Goal: Task Accomplishment & Management: Complete application form

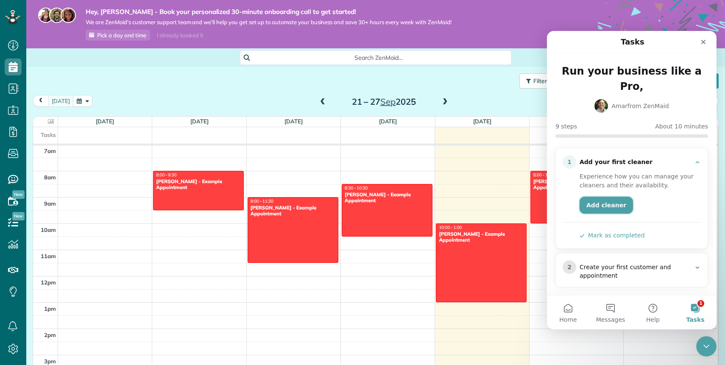
click at [608, 197] on link "Add cleaner" at bounding box center [605, 205] width 53 height 17
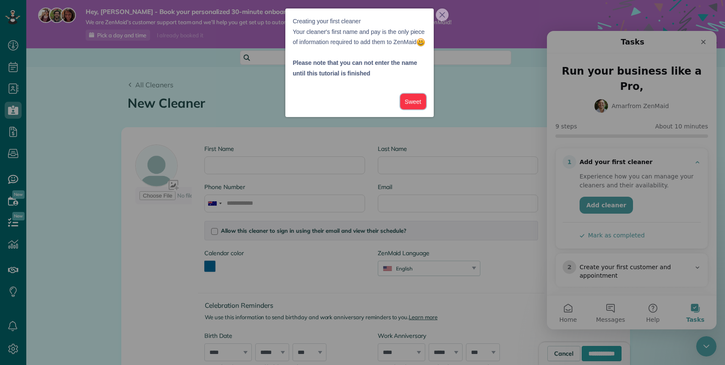
click at [422, 107] on button "Sweet" at bounding box center [413, 102] width 26 height 16
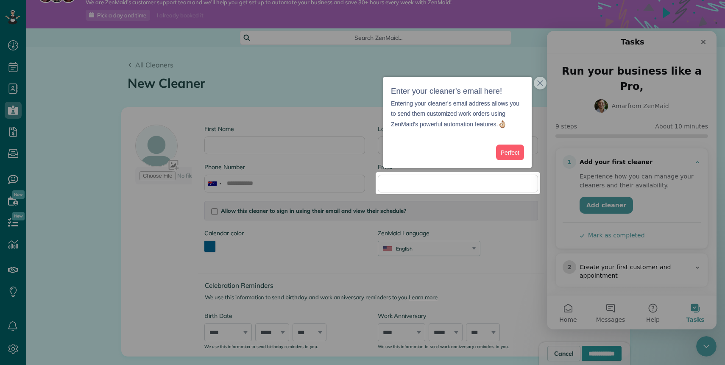
scroll to position [21, 0]
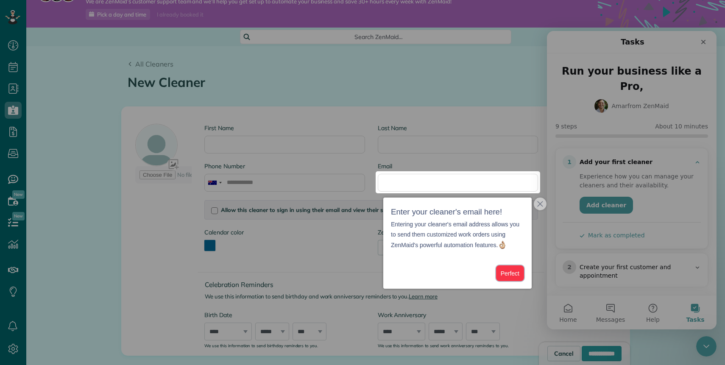
click at [509, 275] on button "Perfect" at bounding box center [510, 273] width 28 height 16
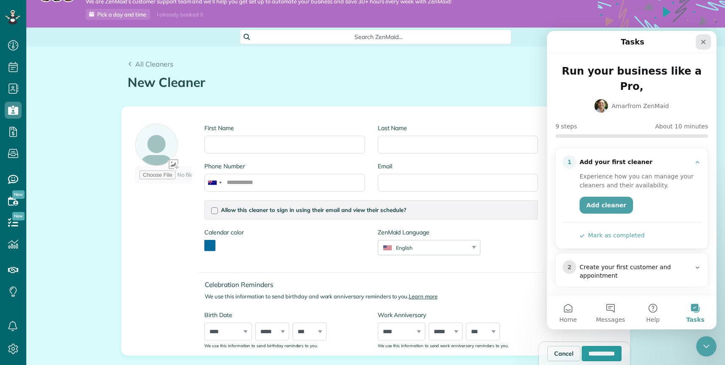
click at [702, 40] on icon "Close" at bounding box center [703, 42] width 5 height 5
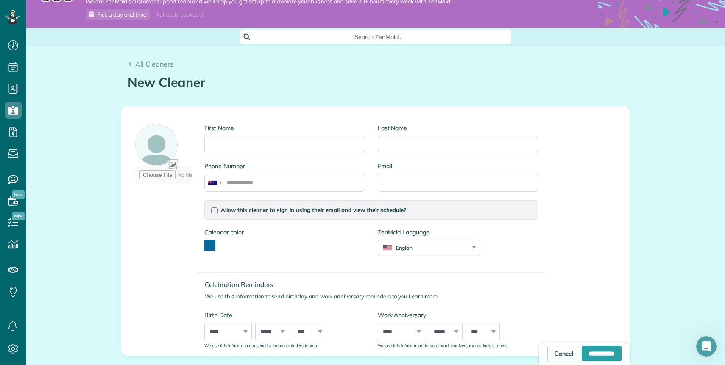
scroll to position [0, 0]
click at [307, 145] on input "First Name" at bounding box center [284, 145] width 160 height 18
type input "*****"
type input "*********"
click at [245, 178] on input "Phone Number" at bounding box center [284, 183] width 160 height 18
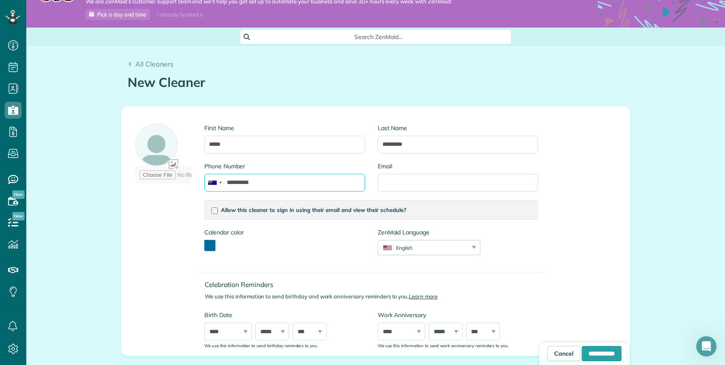
type input "**********"
click at [428, 175] on input "Email" at bounding box center [458, 183] width 160 height 18
click at [440, 183] on input "**********" at bounding box center [458, 183] width 160 height 18
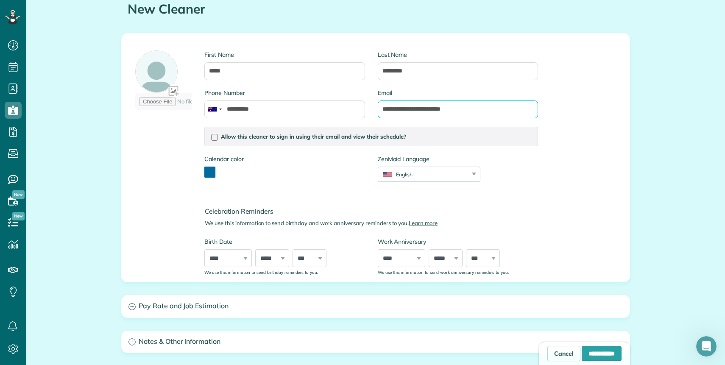
scroll to position [107, 0]
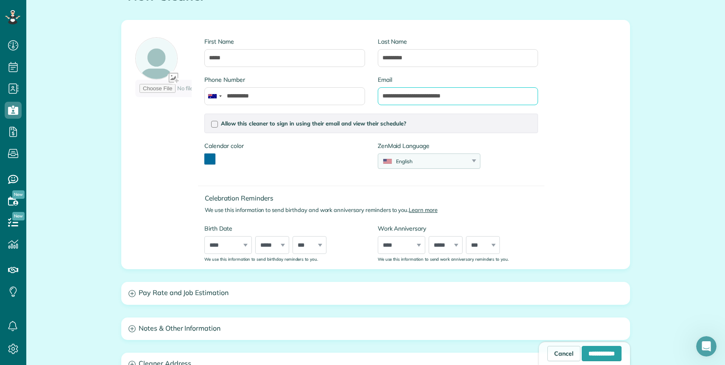
type input "**********"
click at [400, 160] on div "English" at bounding box center [423, 161] width 91 height 7
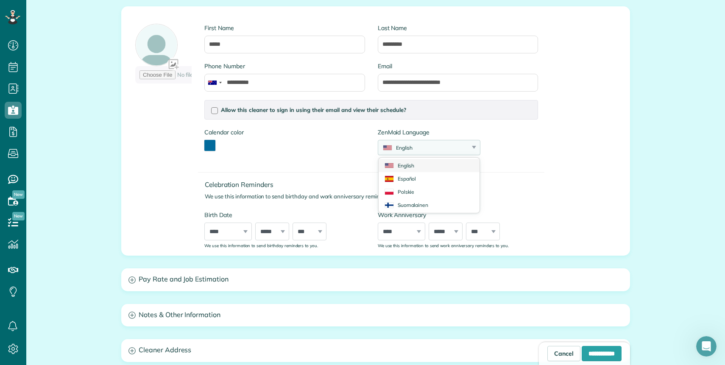
scroll to position [122, 0]
click at [398, 165] on li "English" at bounding box center [428, 164] width 101 height 13
click at [286, 202] on div "Celebration Reminders We use this information to send birthday and work anniver…" at bounding box center [371, 205] width 346 height 85
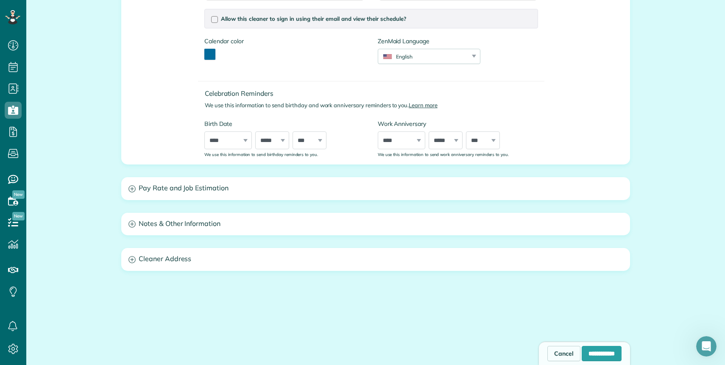
scroll to position [215, 0]
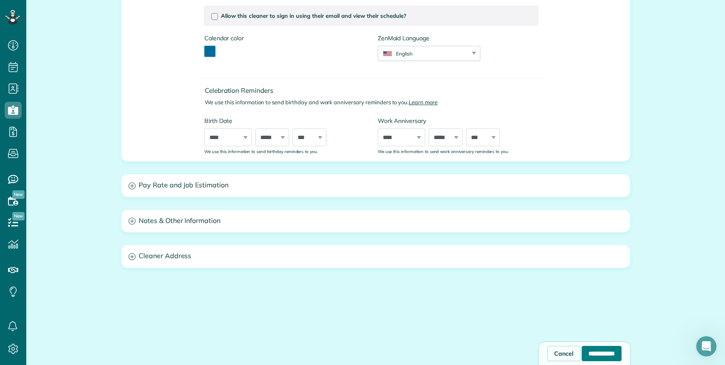
click at [602, 359] on input "**********" at bounding box center [601, 353] width 40 height 15
type input "**********"
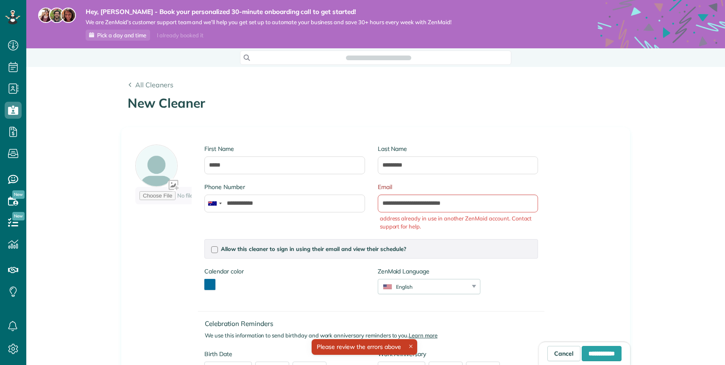
scroll to position [4, 4]
type input "**********"
click at [147, 81] on span "All Cleaners" at bounding box center [154, 85] width 38 height 8
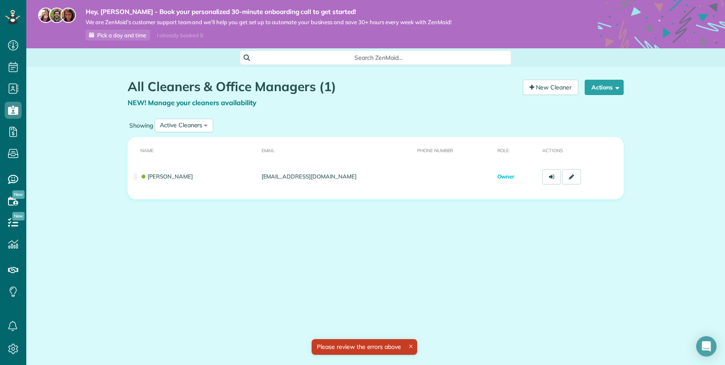
scroll to position [4, 4]
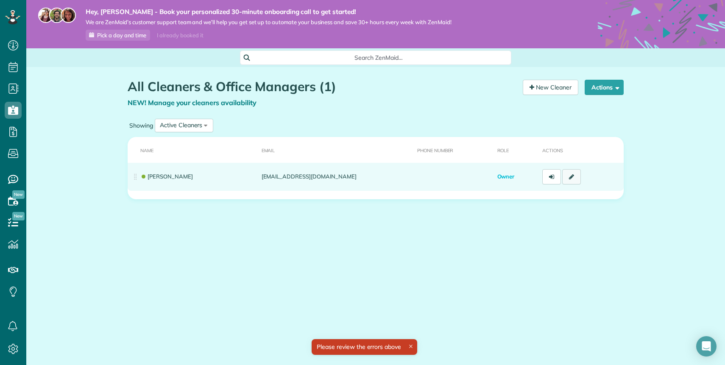
click at [571, 180] on link at bounding box center [571, 176] width 19 height 15
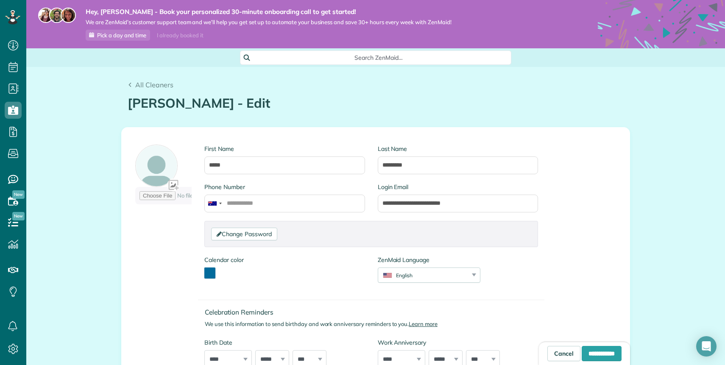
click at [133, 78] on div "All Cleaners [PERSON_NAME] - Edit Your Cleaners [30 sec]" at bounding box center [375, 90] width 509 height 47
click at [129, 85] on use at bounding box center [130, 85] width 3 height 4
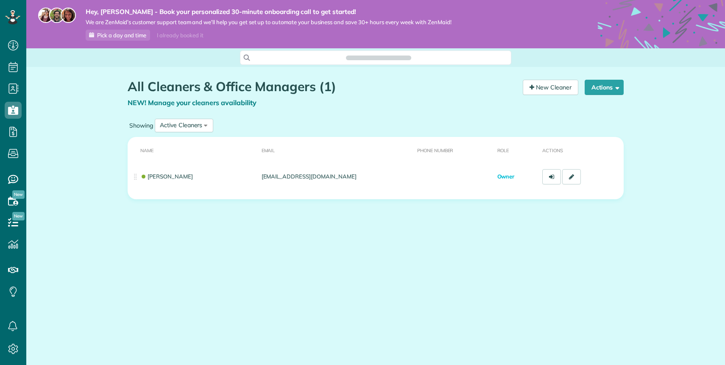
scroll to position [4, 4]
click at [14, 348] on icon at bounding box center [13, 348] width 17 height 17
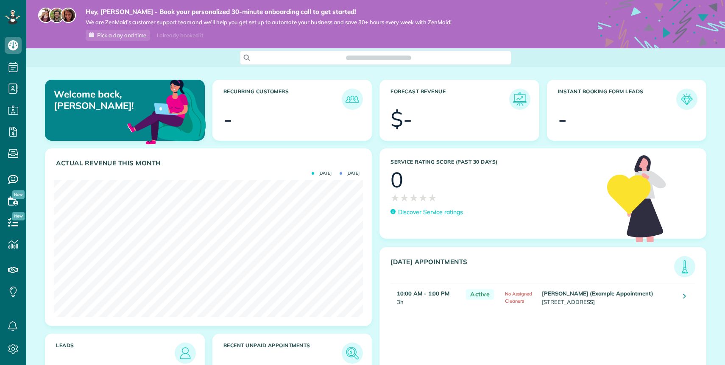
scroll to position [137, 309]
click at [15, 347] on icon at bounding box center [13, 348] width 17 height 17
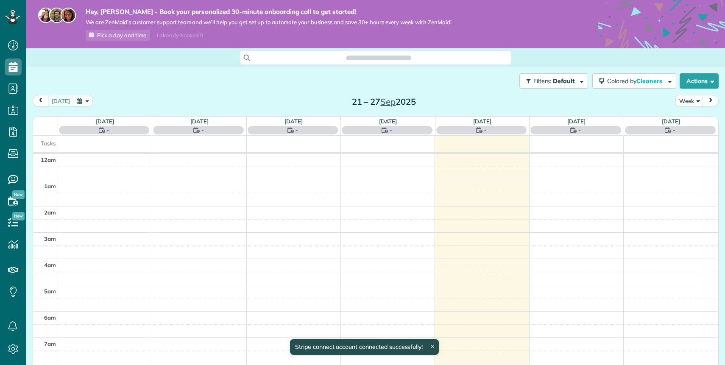
scroll to position [184, 0]
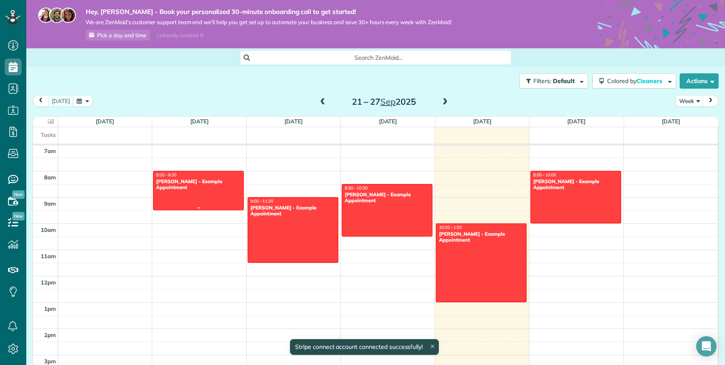
click at [226, 177] on div "8:00 - 9:30" at bounding box center [199, 175] width 86 height 6
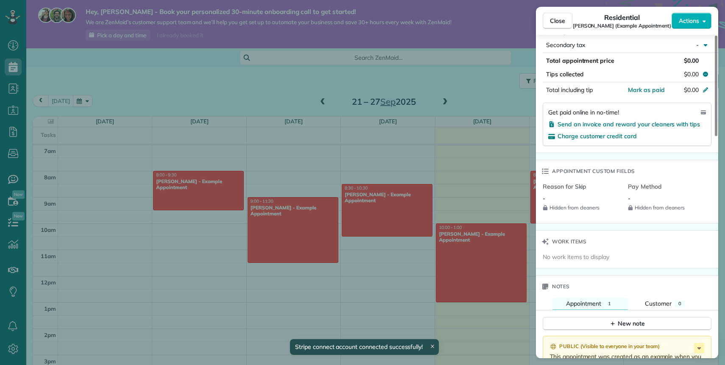
scroll to position [712, 0]
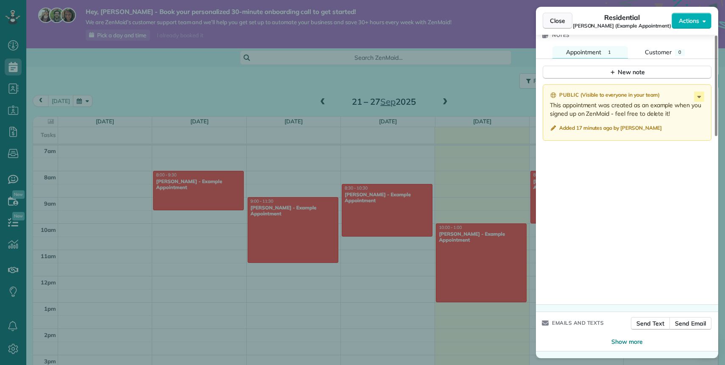
click at [565, 19] on span "Close" at bounding box center [557, 21] width 15 height 8
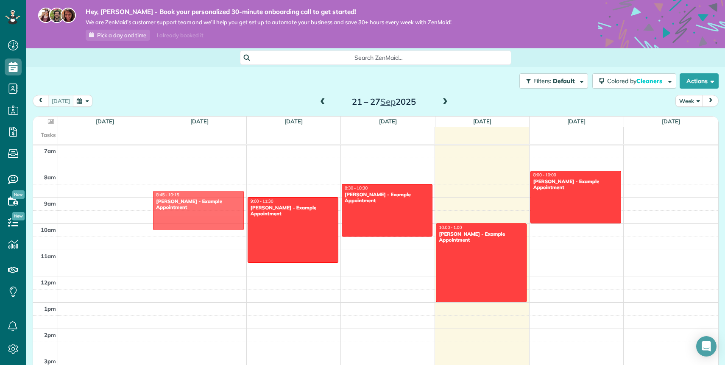
drag, startPoint x: 198, startPoint y: 183, endPoint x: 202, endPoint y: 202, distance: 19.0
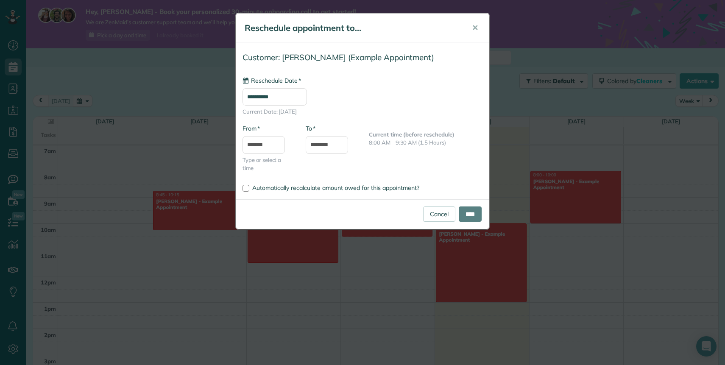
type input "**********"
click at [436, 213] on link "Cancel" at bounding box center [439, 213] width 32 height 15
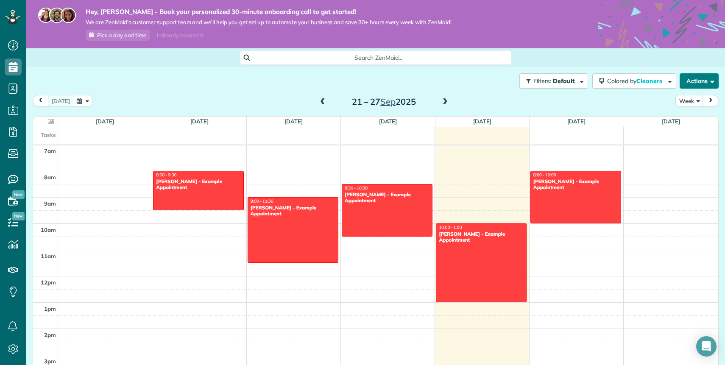
click at [696, 85] on button "Actions" at bounding box center [698, 80] width 39 height 15
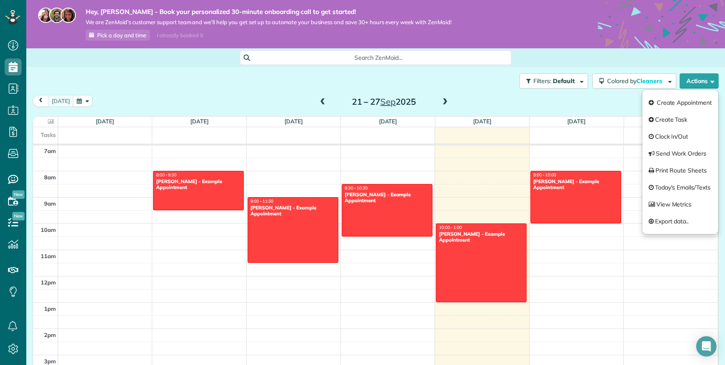
click at [331, 85] on div "Filters: Default Colored by Cleaners Color by Cleaner Color by Team Color by St…" at bounding box center [375, 81] width 698 height 28
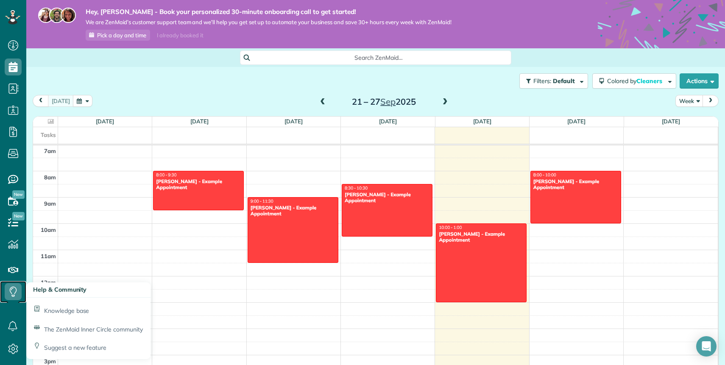
click at [9, 289] on icon at bounding box center [13, 291] width 17 height 17
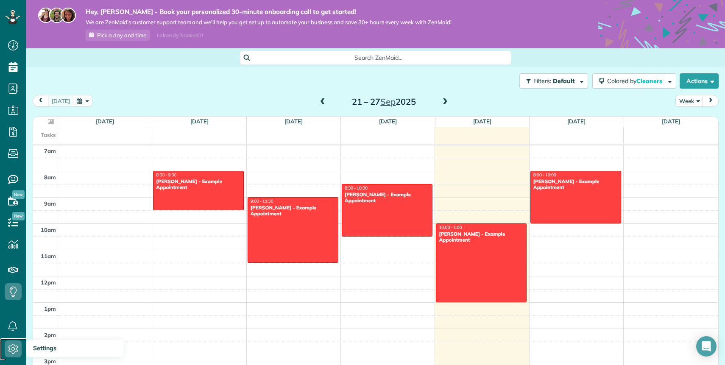
click at [11, 352] on use at bounding box center [13, 349] width 10 height 10
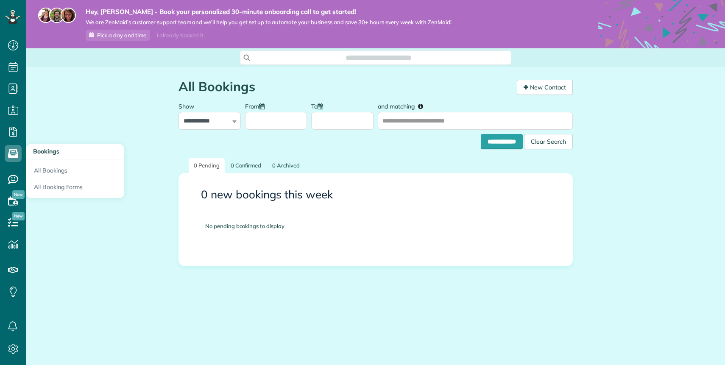
scroll to position [4, 4]
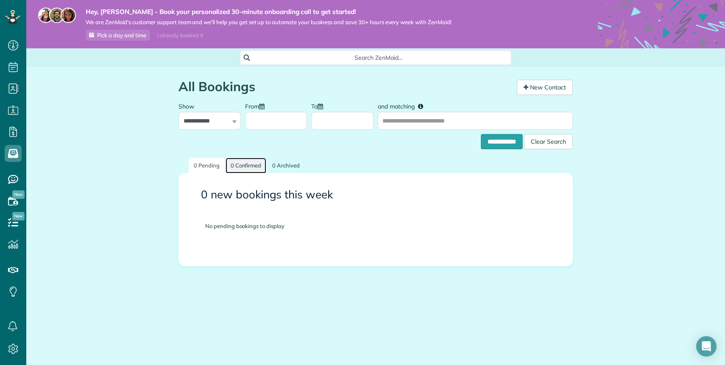
click at [240, 167] on link "0 Confirmed" at bounding box center [245, 166] width 41 height 16
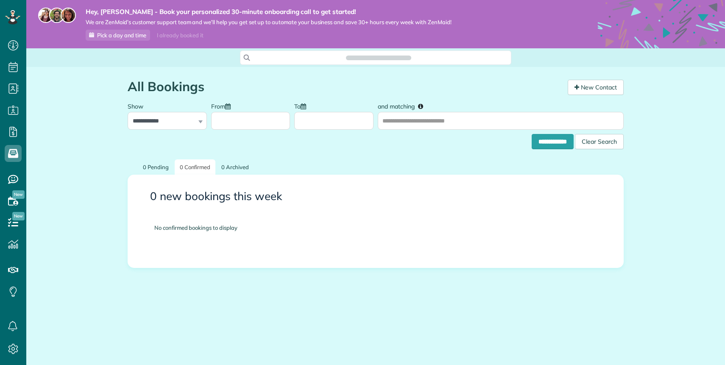
scroll to position [365, 26]
click at [14, 221] on icon at bounding box center [13, 222] width 17 height 17
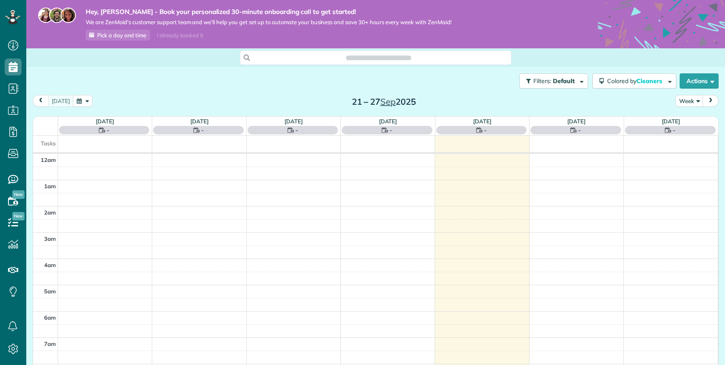
scroll to position [184, 0]
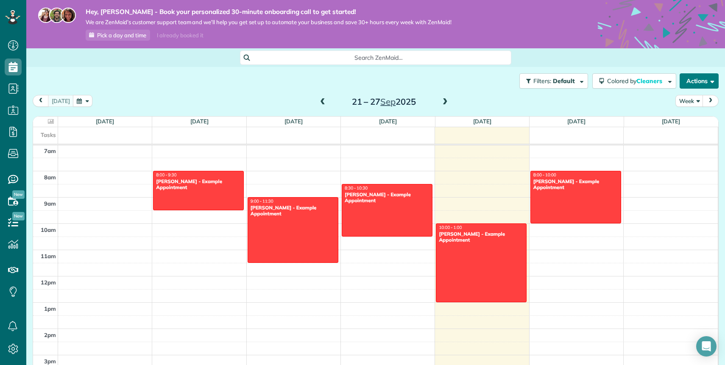
click at [699, 80] on button "Actions" at bounding box center [698, 80] width 39 height 15
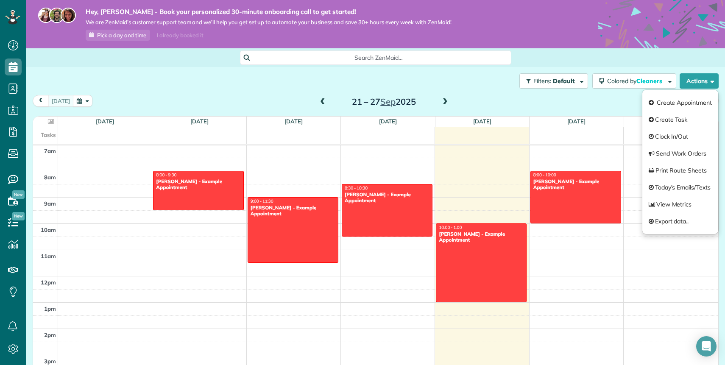
click at [467, 80] on div "Filters: Default Colored by Cleaners Color by Cleaner Color by Team Color by St…" at bounding box center [375, 81] width 698 height 28
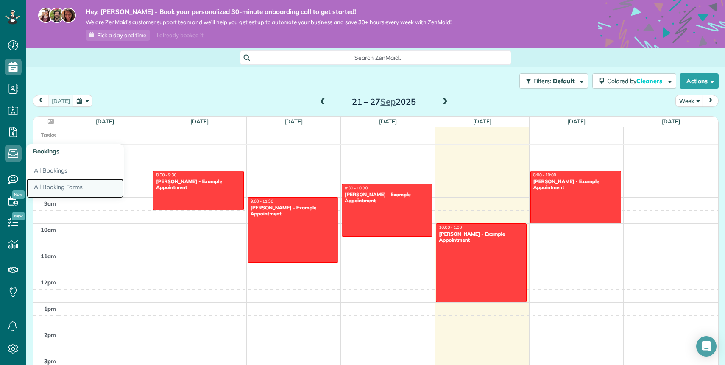
click at [56, 193] on link "All Booking Forms" at bounding box center [74, 188] width 97 height 19
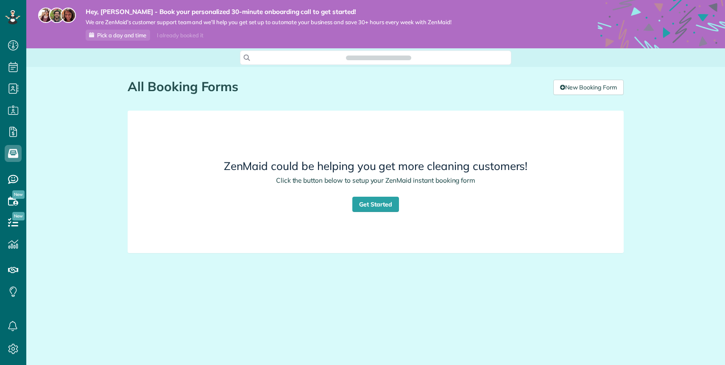
scroll to position [4, 4]
click at [381, 201] on link "Get Started" at bounding box center [375, 204] width 47 height 15
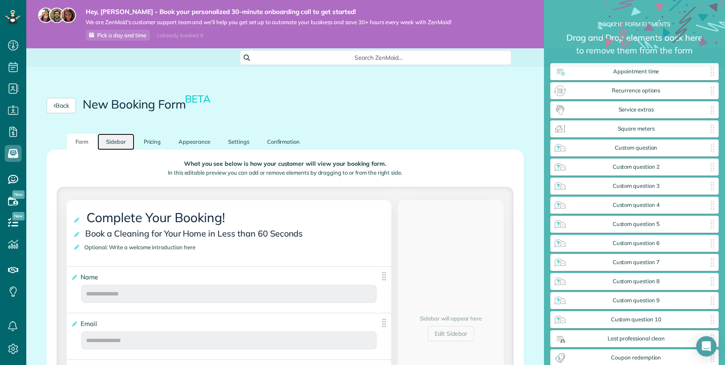
click at [118, 145] on link "Sidebar" at bounding box center [115, 142] width 37 height 17
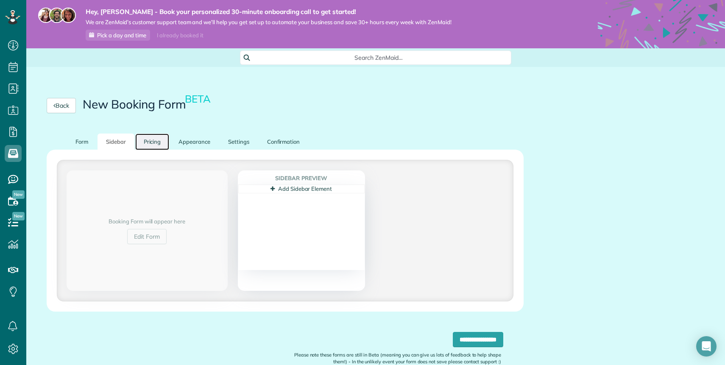
click at [154, 142] on link "Pricing" at bounding box center [152, 142] width 34 height 17
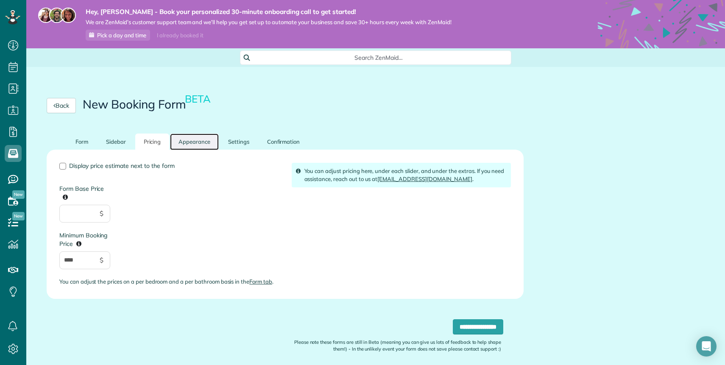
click at [185, 140] on link "Appearance" at bounding box center [194, 142] width 49 height 17
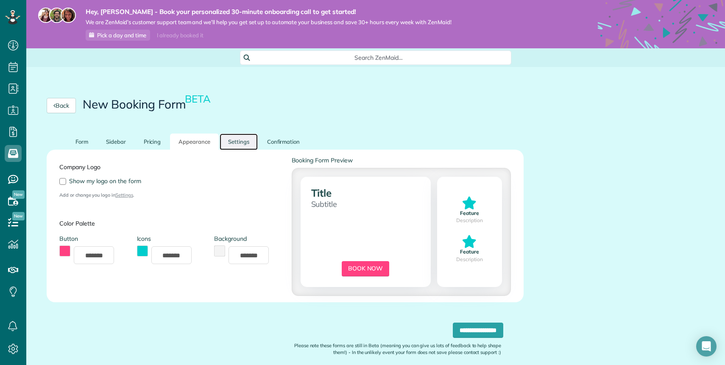
click at [225, 144] on link "Settings" at bounding box center [239, 142] width 38 height 17
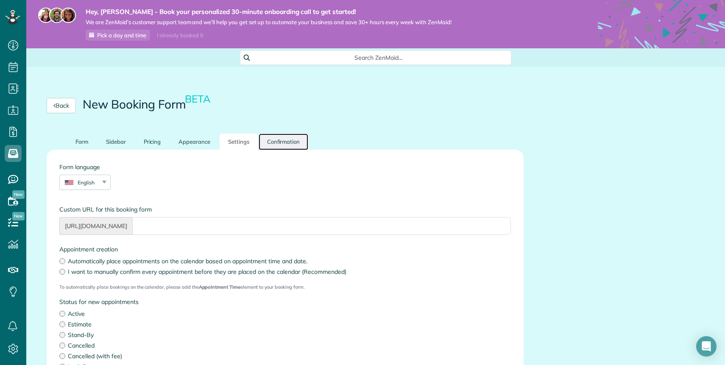
click at [275, 139] on link "Confirmation" at bounding box center [284, 142] width 50 height 17
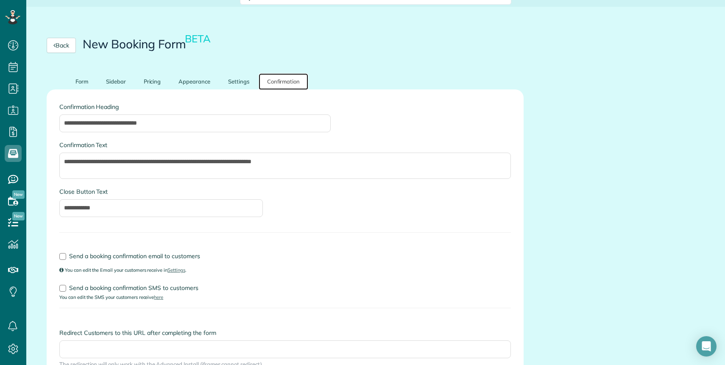
scroll to position [25, 0]
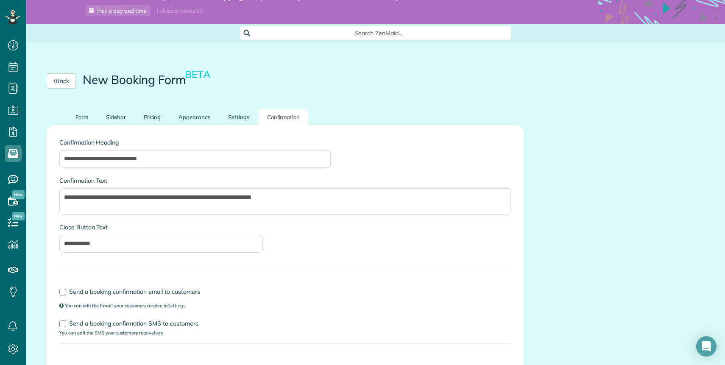
click at [81, 126] on div "**********" at bounding box center [285, 272] width 477 height 294
click at [81, 116] on link "Form" at bounding box center [82, 117] width 30 height 17
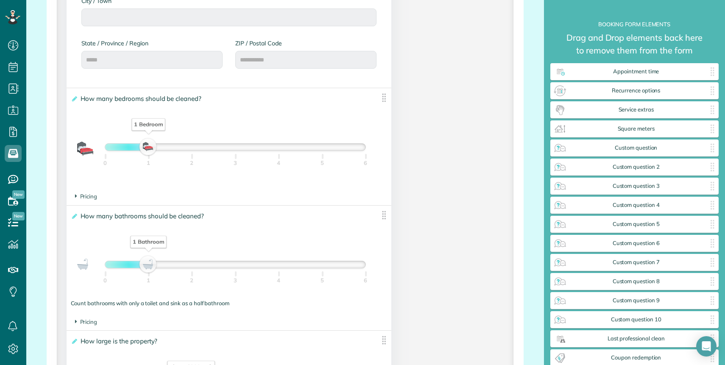
scroll to position [517, 0]
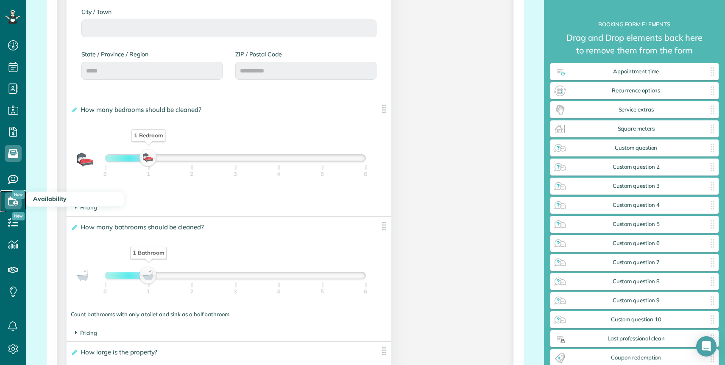
click at [15, 200] on icon at bounding box center [13, 200] width 17 height 17
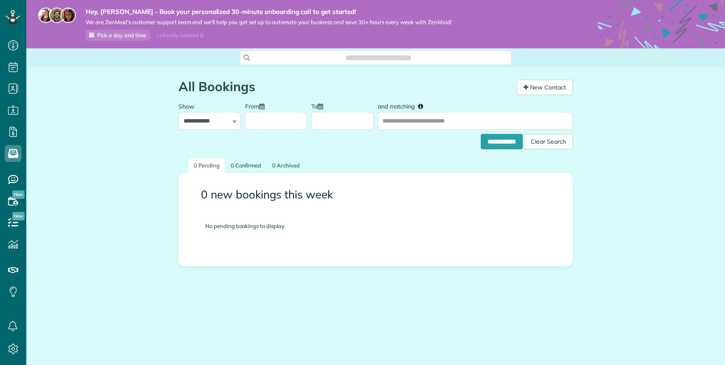
scroll to position [4, 4]
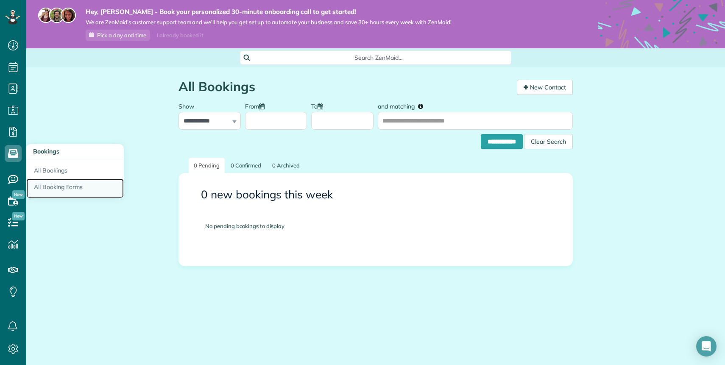
click at [66, 187] on link "All Booking Forms" at bounding box center [74, 188] width 97 height 19
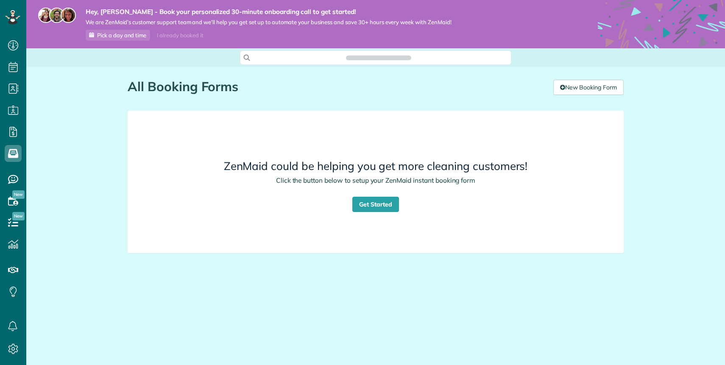
scroll to position [4, 4]
click at [388, 194] on div "ZenMaid could be helping you get more cleaning customers! Click the button belo…" at bounding box center [376, 182] width 468 height 128
click at [388, 201] on link "Get Started" at bounding box center [375, 204] width 47 height 15
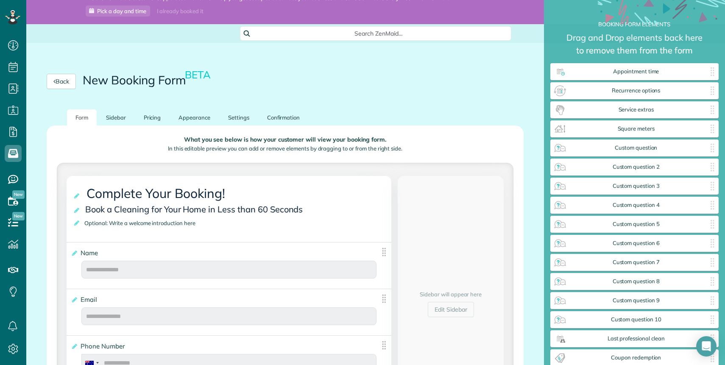
scroll to position [27, 0]
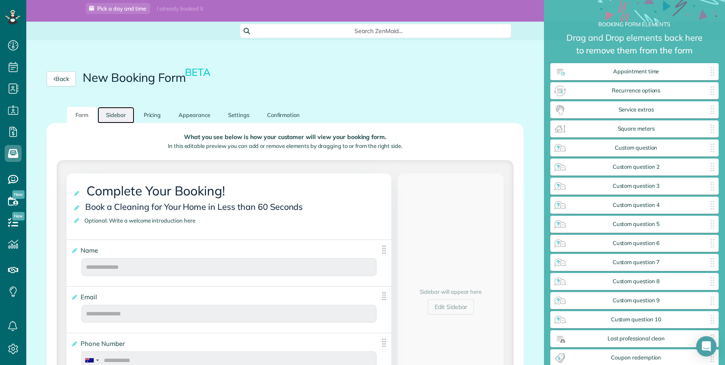
click at [116, 120] on link "Sidebar" at bounding box center [115, 115] width 37 height 17
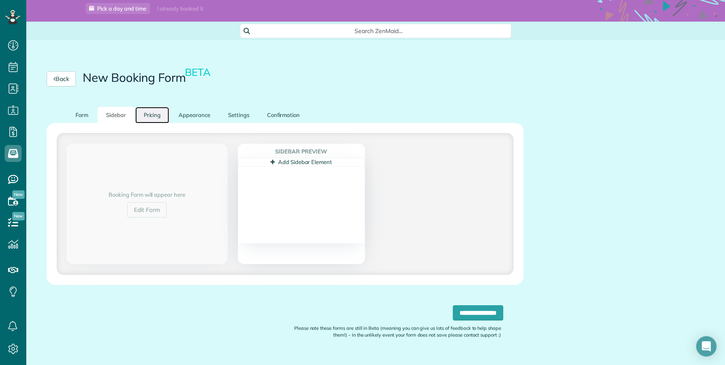
click at [149, 108] on link "Pricing" at bounding box center [152, 115] width 34 height 17
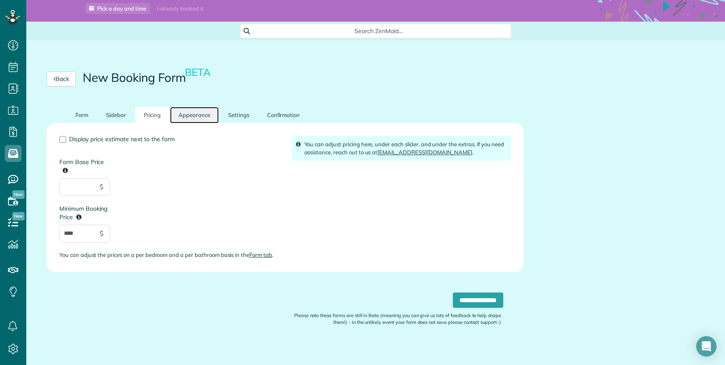
click at [192, 117] on link "Appearance" at bounding box center [194, 115] width 49 height 17
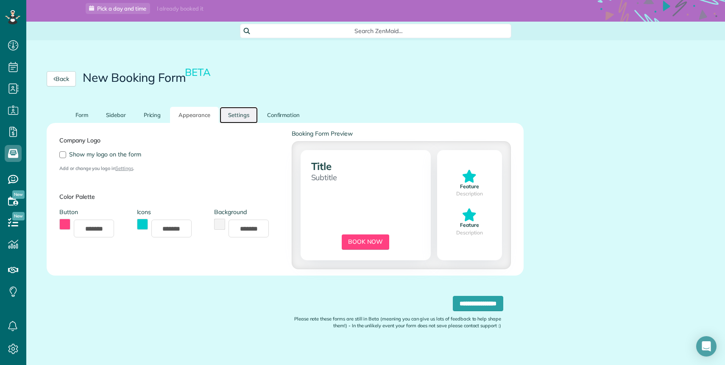
click at [228, 113] on link "Settings" at bounding box center [239, 115] width 38 height 17
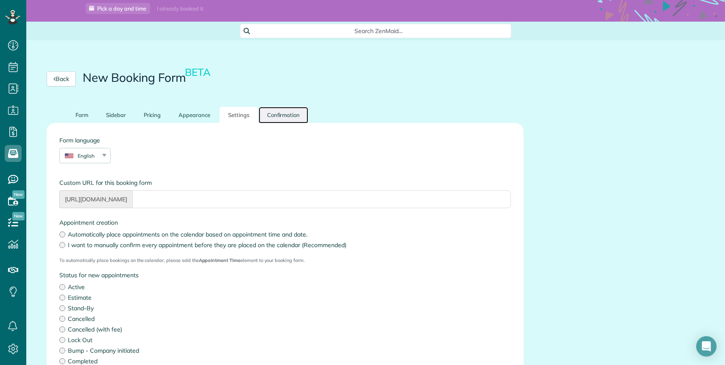
click at [279, 108] on link "Confirmation" at bounding box center [284, 115] width 50 height 17
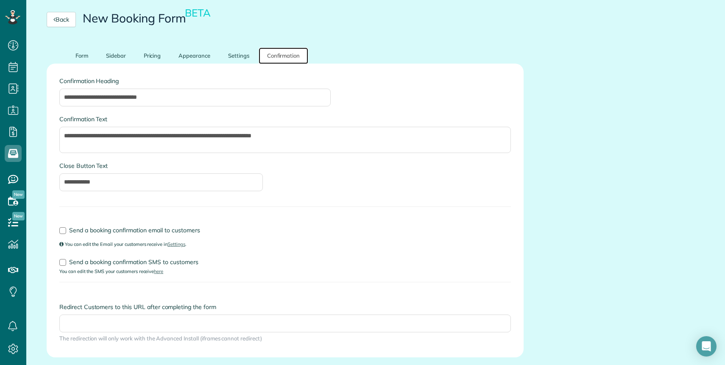
scroll to position [70, 0]
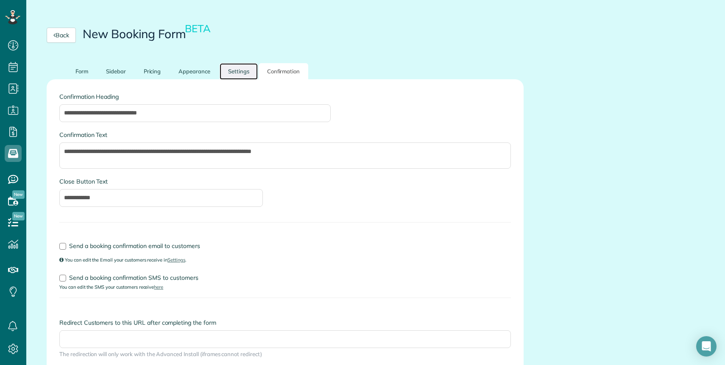
click at [239, 73] on link "Settings" at bounding box center [239, 71] width 38 height 17
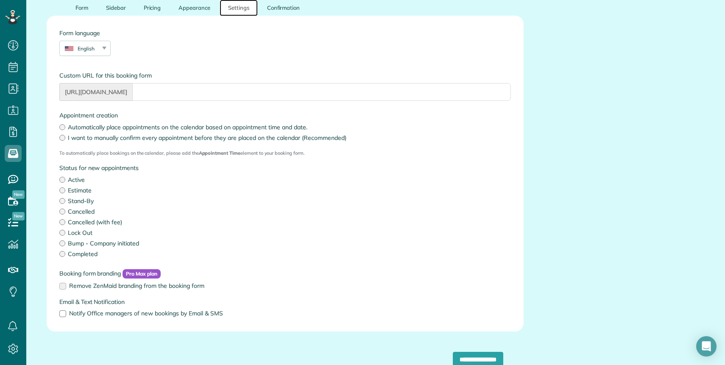
scroll to position [133, 0]
click at [84, 10] on link "Form" at bounding box center [82, 8] width 30 height 17
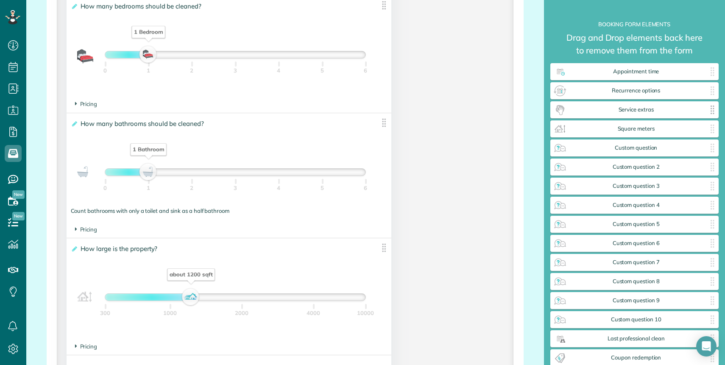
scroll to position [574, 0]
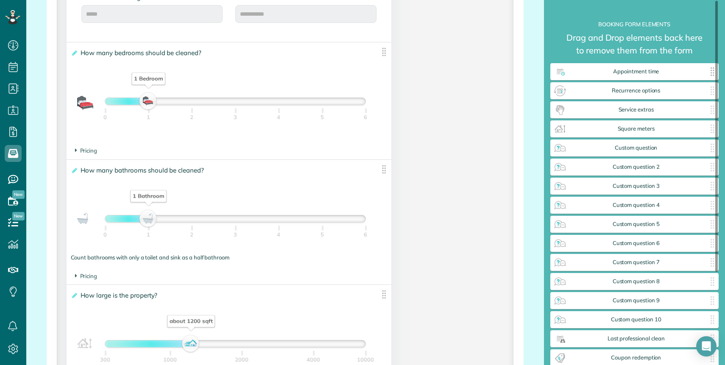
click at [604, 75] on div "Appointment time ✕" at bounding box center [634, 71] width 169 height 17
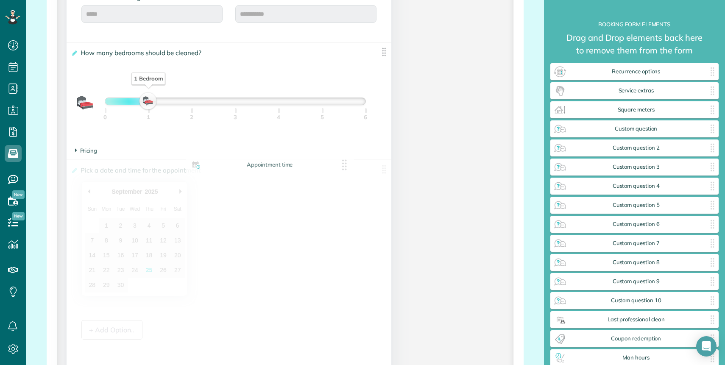
drag, startPoint x: 606, startPoint y: 74, endPoint x: 239, endPoint y: 167, distance: 379.1
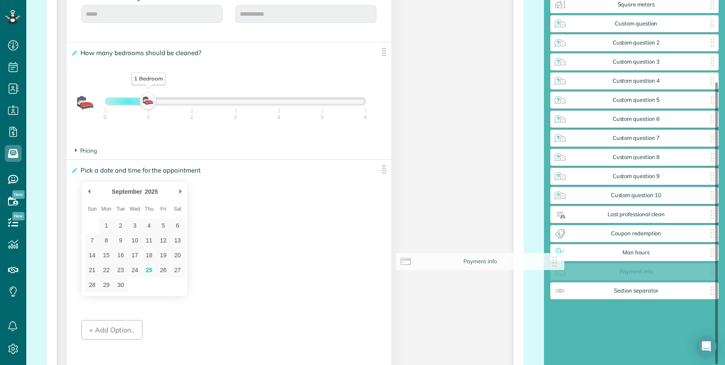
scroll to position [86, 0]
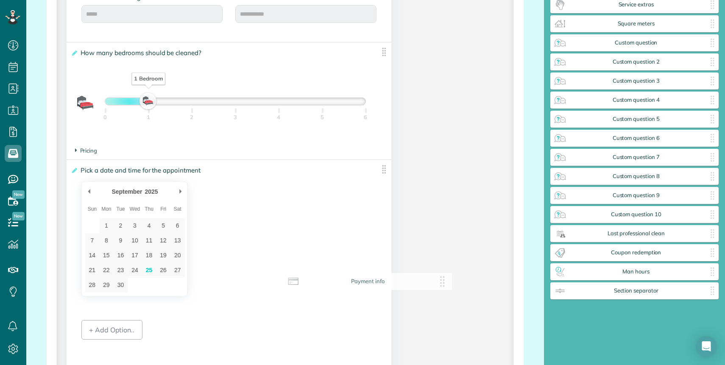
drag, startPoint x: 614, startPoint y: 280, endPoint x: 348, endPoint y: 289, distance: 265.9
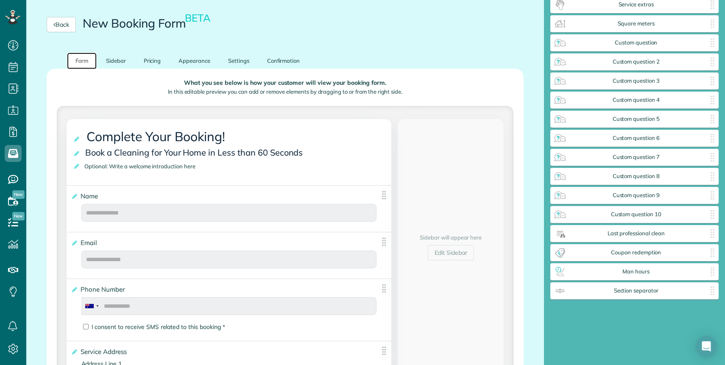
scroll to position [98, 0]
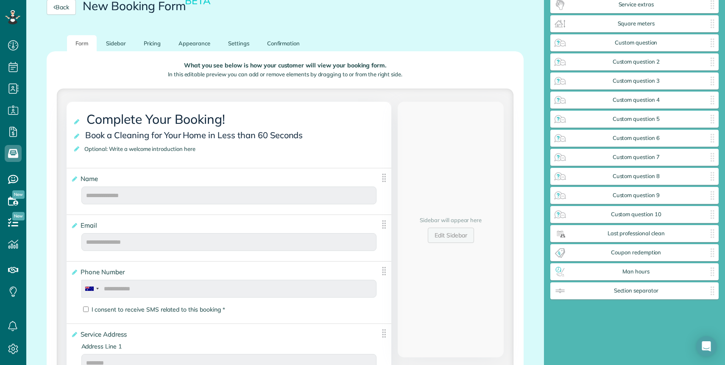
click at [453, 235] on link "Edit Sidebar" at bounding box center [451, 235] width 46 height 15
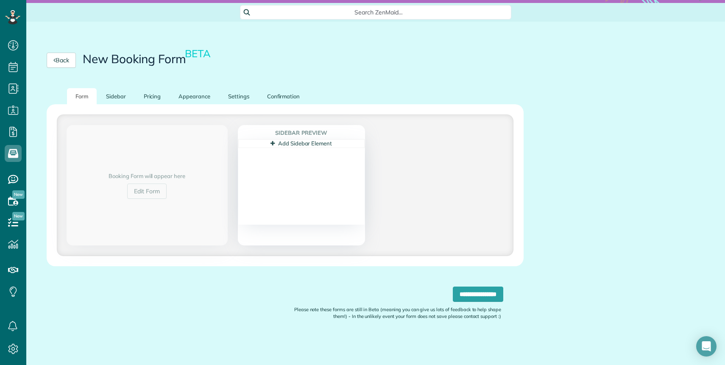
scroll to position [45, 0]
click at [312, 145] on link "Add Sidebar Element" at bounding box center [300, 143] width 61 height 7
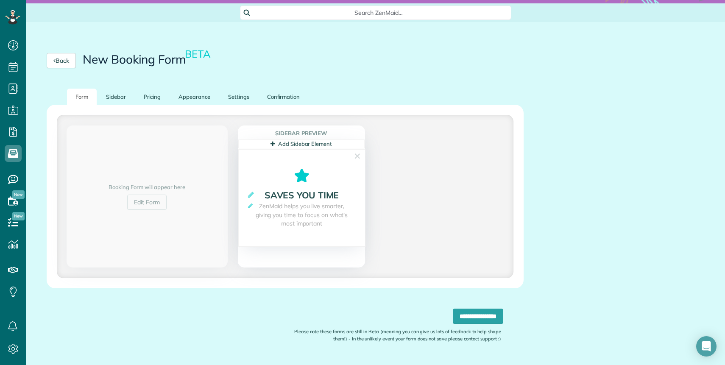
click at [312, 145] on link "Add Sidebar Element" at bounding box center [300, 143] width 61 height 7
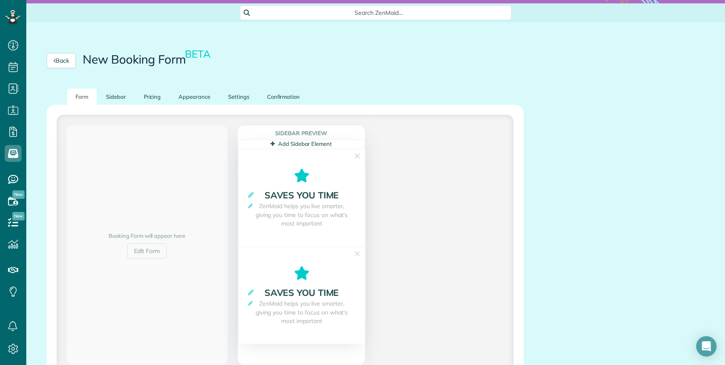
click at [362, 252] on section "**********" at bounding box center [301, 295] width 127 height 97
click at [358, 252] on link "✕" at bounding box center [357, 253] width 8 height 13
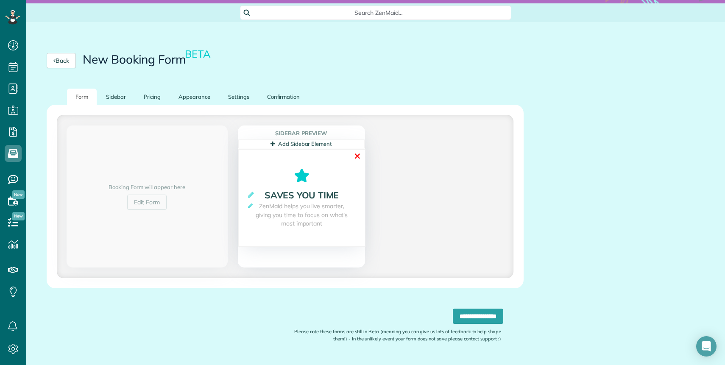
click at [355, 156] on link "✕" at bounding box center [357, 156] width 8 height 13
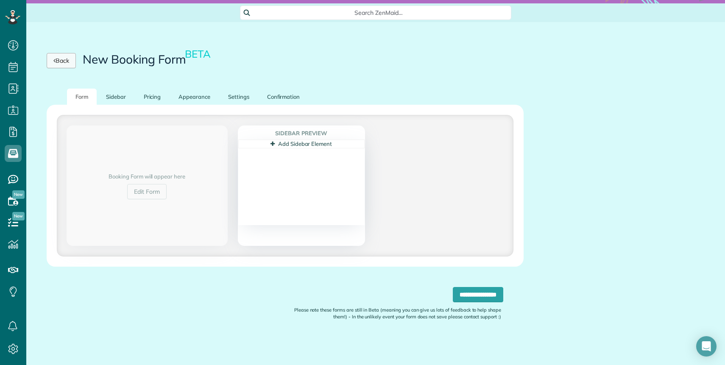
click at [67, 61] on link "Back" at bounding box center [61, 60] width 29 height 15
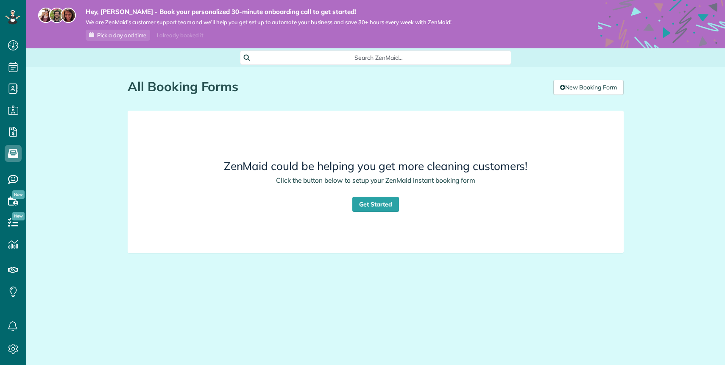
scroll to position [4, 4]
click at [15, 350] on icon at bounding box center [13, 348] width 17 height 17
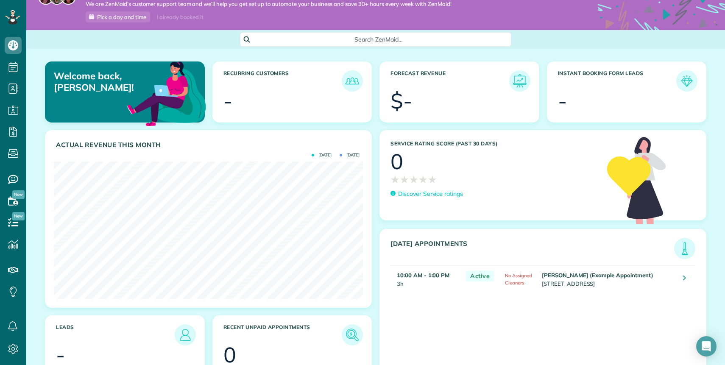
scroll to position [38, 0]
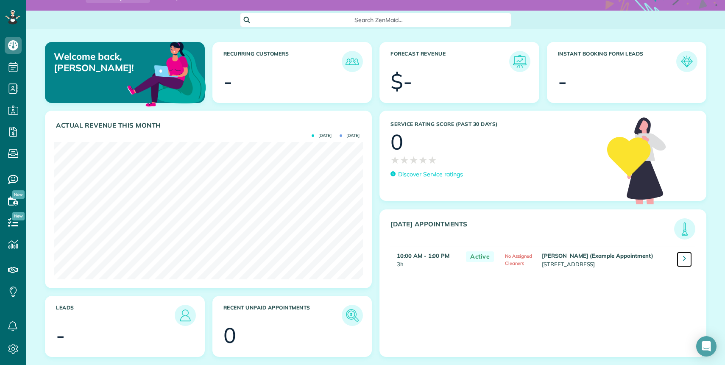
click at [684, 259] on icon at bounding box center [684, 258] width 3 height 8
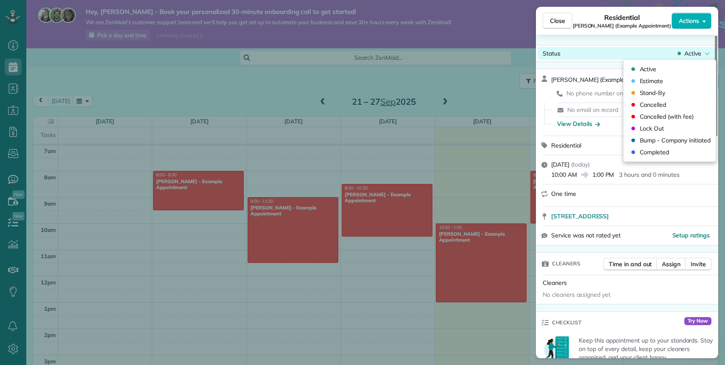
click at [692, 53] on span "Active" at bounding box center [692, 53] width 17 height 8
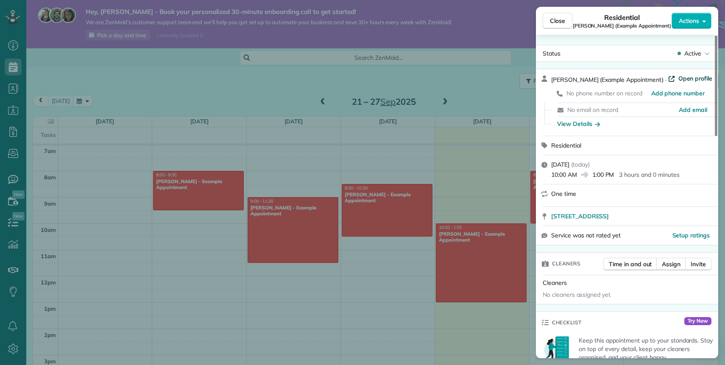
click at [686, 78] on span "Open profile" at bounding box center [695, 78] width 34 height 8
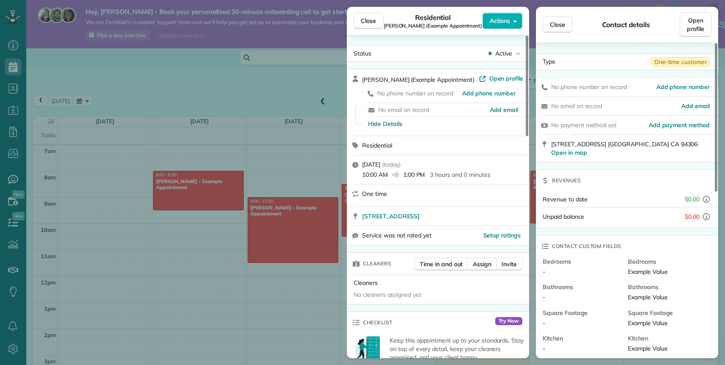
click at [291, 89] on div "Close Residential [PERSON_NAME] (Example Appointment) Actions Status Active [PE…" at bounding box center [362, 182] width 725 height 365
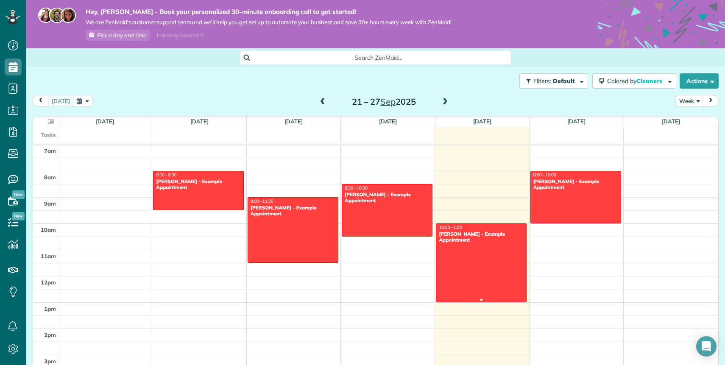
click at [488, 244] on div at bounding box center [481, 263] width 90 height 78
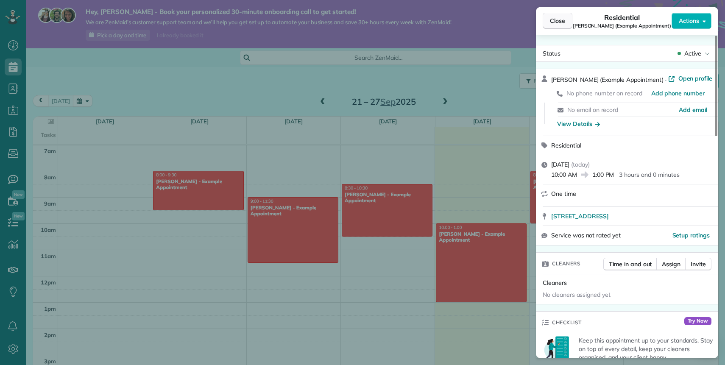
click at [549, 17] on button "Close" at bounding box center [557, 21] width 30 height 16
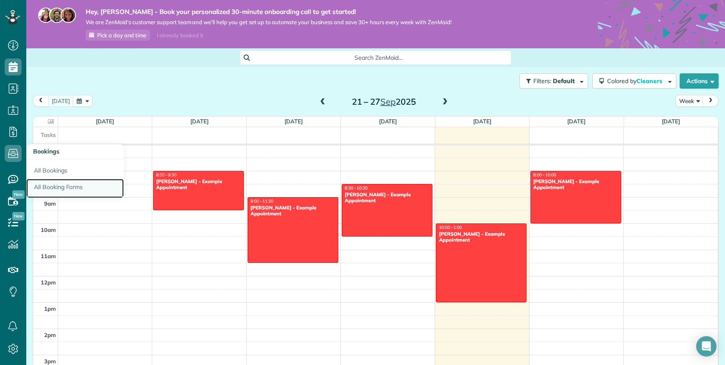
click at [58, 187] on link "All Booking Forms" at bounding box center [74, 188] width 97 height 19
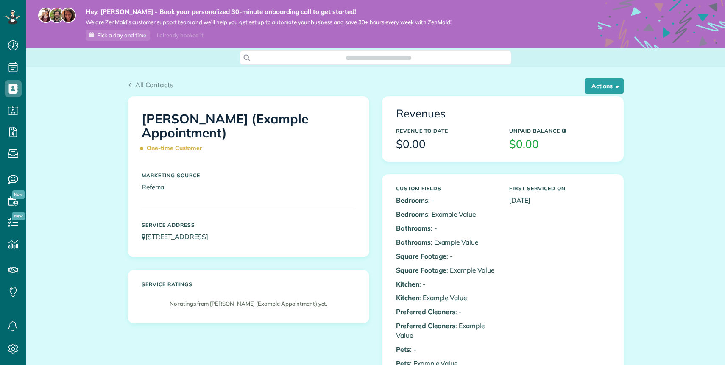
scroll to position [4, 4]
click at [598, 86] on button "Actions" at bounding box center [603, 85] width 39 height 15
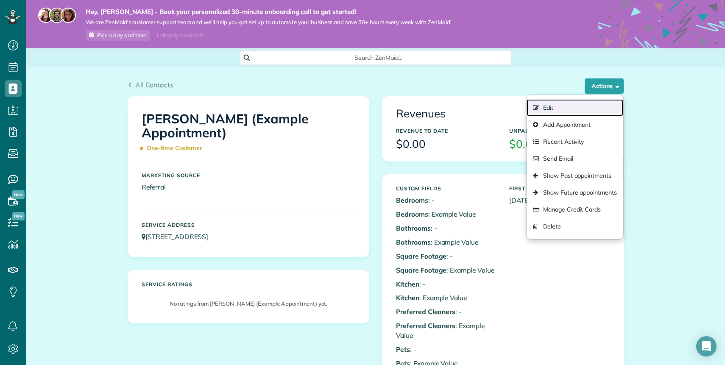
click at [556, 112] on link "Edit" at bounding box center [574, 107] width 97 height 17
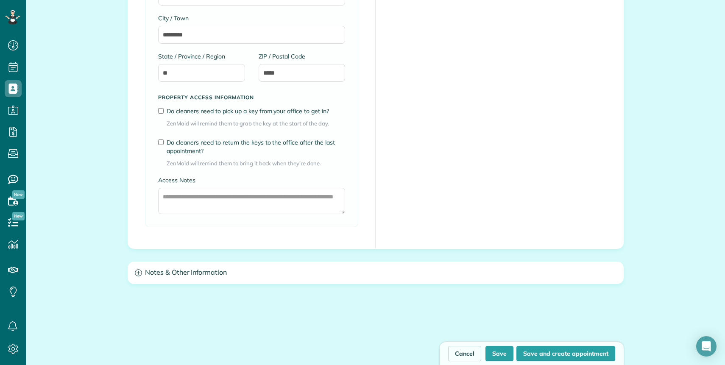
scroll to position [705, 0]
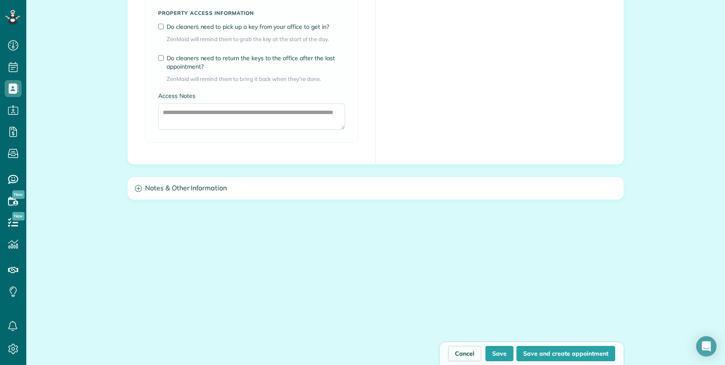
click at [483, 215] on div "Cancel Save Save and create appointment" at bounding box center [376, 237] width 496 height 51
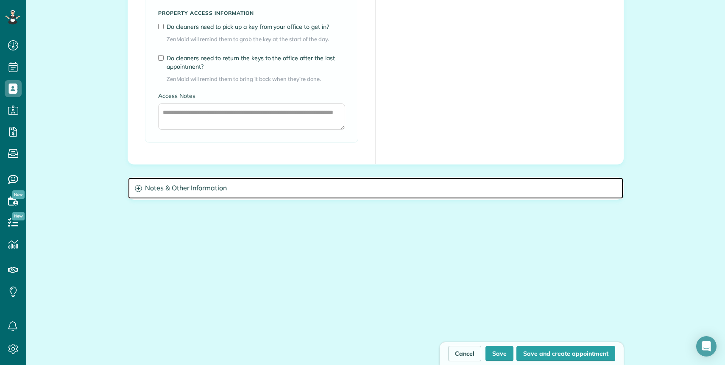
click at [477, 192] on h3 "Notes & Other Information" at bounding box center [375, 189] width 495 height 22
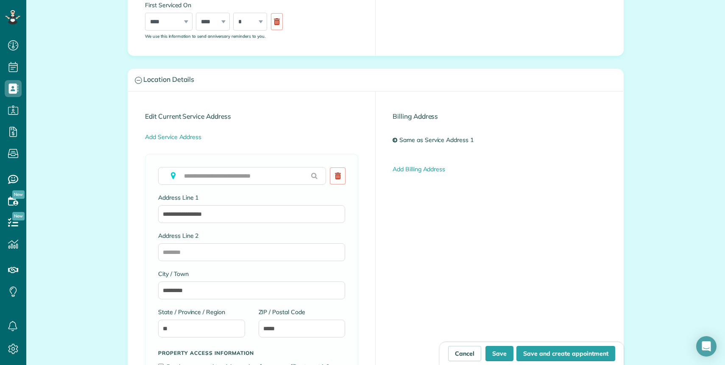
scroll to position [0, 0]
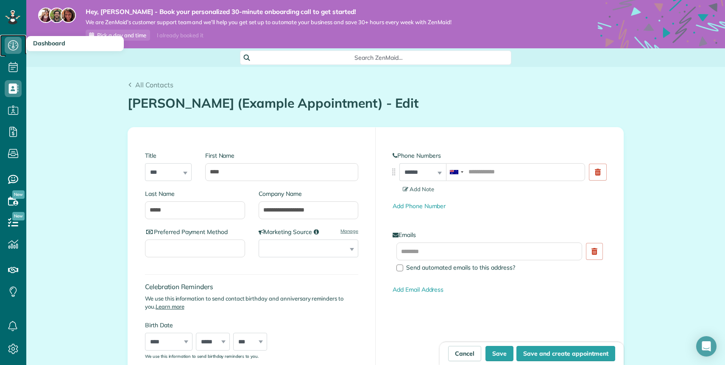
click at [15, 43] on icon at bounding box center [13, 45] width 17 height 17
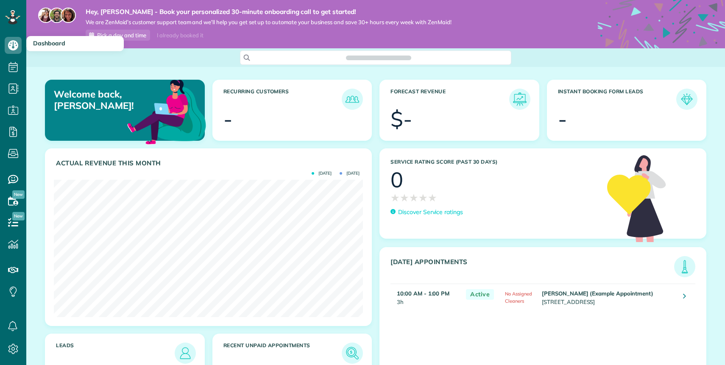
scroll to position [365, 26]
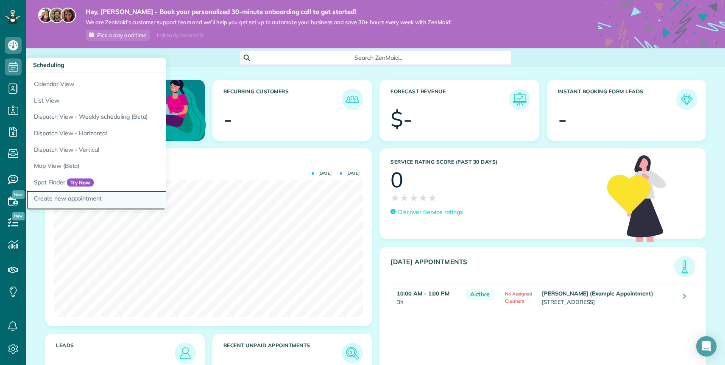
click at [57, 197] on link "Create new appointment" at bounding box center [132, 199] width 212 height 19
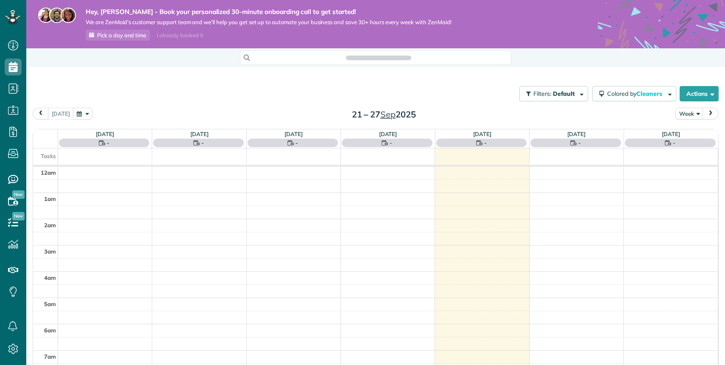
scroll to position [184, 0]
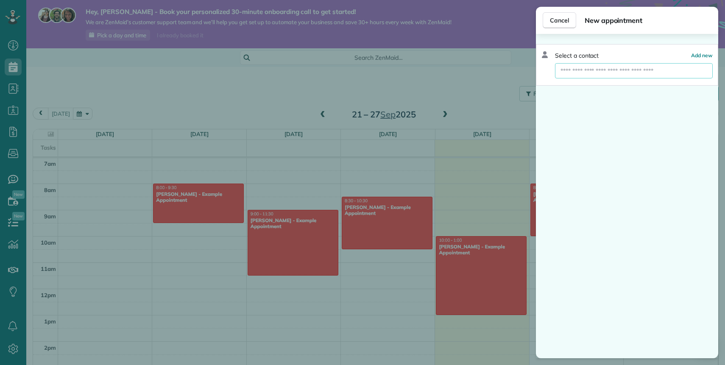
click at [596, 68] on input "text" at bounding box center [634, 70] width 158 height 15
click at [487, 99] on div "Cancel New appointment Select a contact Add new" at bounding box center [362, 182] width 725 height 365
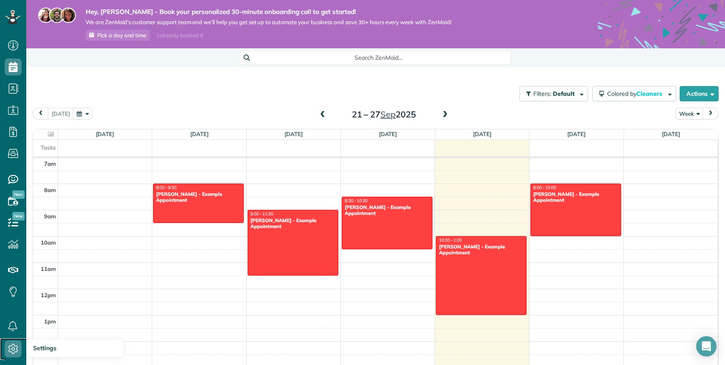
click at [10, 356] on icon at bounding box center [13, 348] width 17 height 17
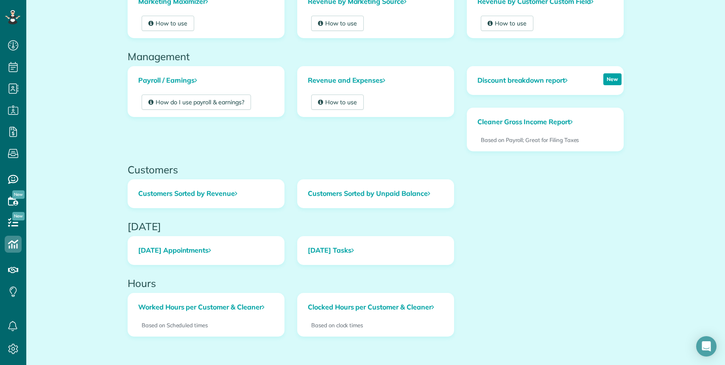
scroll to position [267, 0]
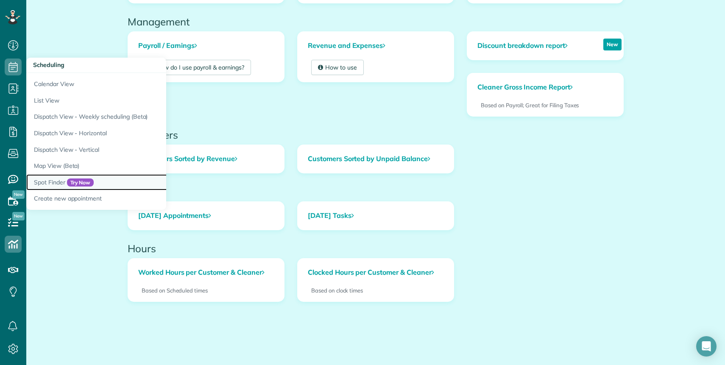
click at [53, 185] on link "Spot Finder Try Now" at bounding box center [132, 182] width 212 height 17
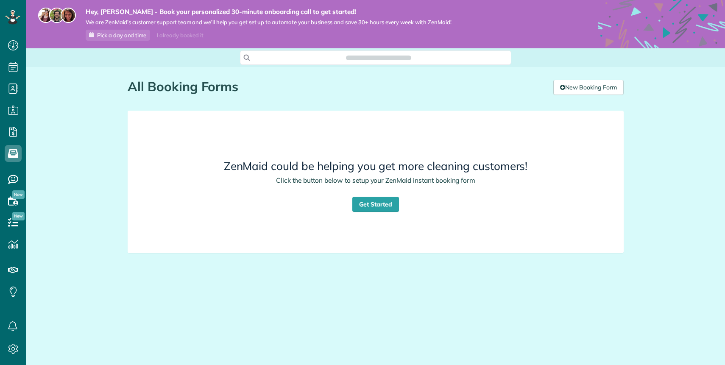
scroll to position [4, 4]
click at [590, 87] on link "New Booking Form" at bounding box center [588, 87] width 70 height 15
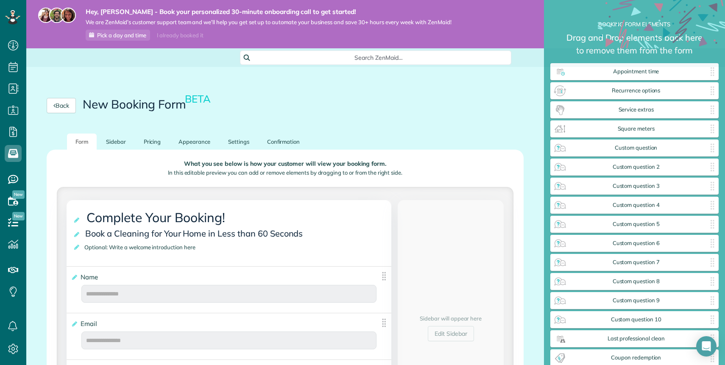
type input "*******"
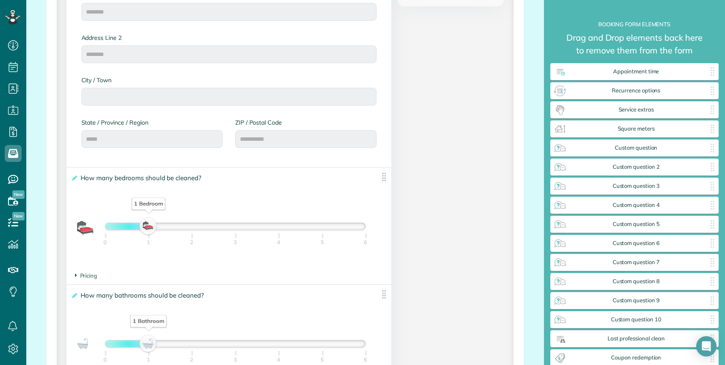
scroll to position [450, 0]
click at [384, 173] on img at bounding box center [383, 176] width 11 height 11
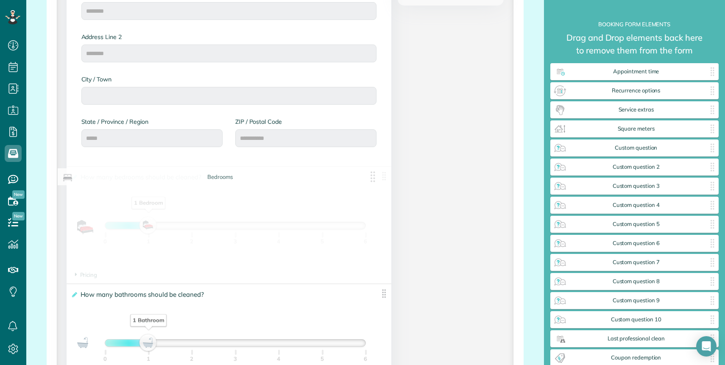
drag, startPoint x: 328, startPoint y: 199, endPoint x: 320, endPoint y: 208, distance: 12.3
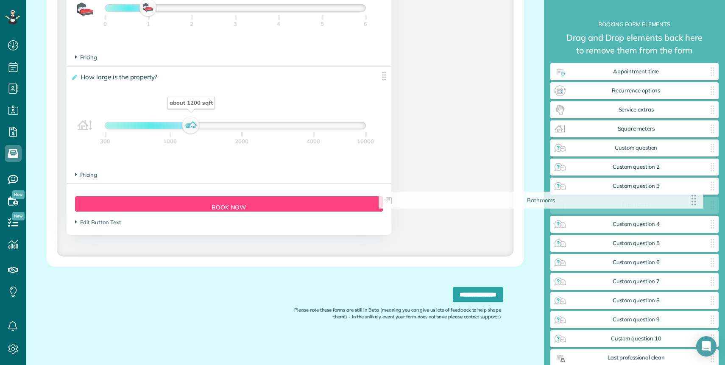
scroll to position [670, 0]
drag, startPoint x: 384, startPoint y: 22, endPoint x: 678, endPoint y: 194, distance: 340.0
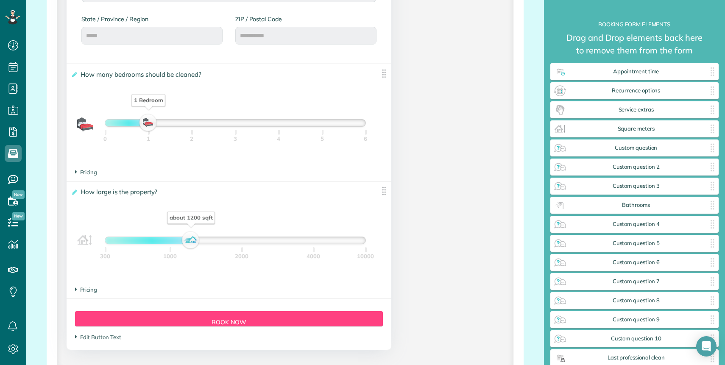
scroll to position [551, 0]
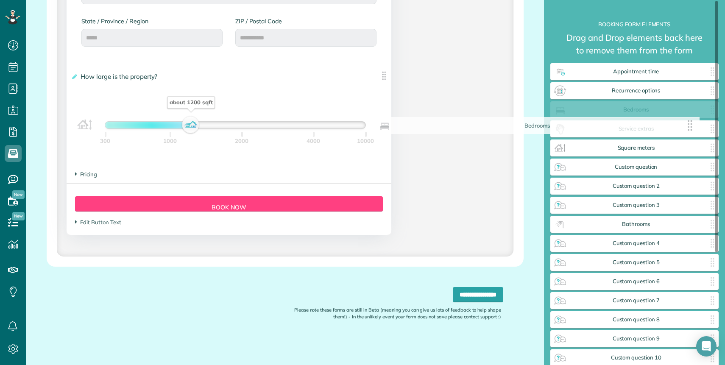
drag, startPoint x: 383, startPoint y: 75, endPoint x: 692, endPoint y: 126, distance: 312.7
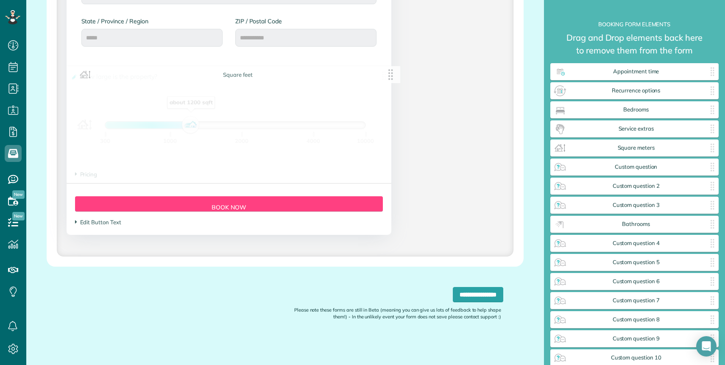
scroll to position [435, 0]
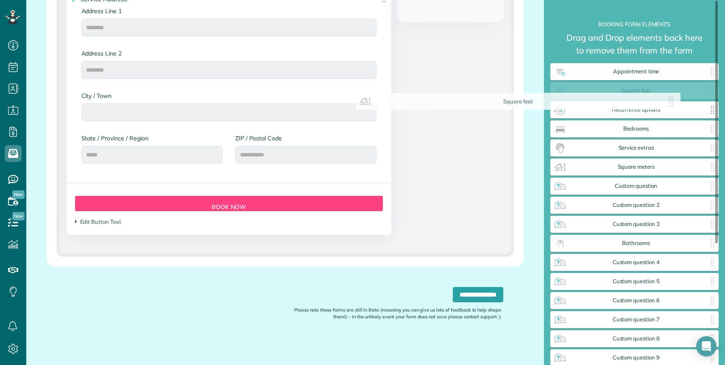
drag, startPoint x: 394, startPoint y: 74, endPoint x: 676, endPoint y: 102, distance: 283.7
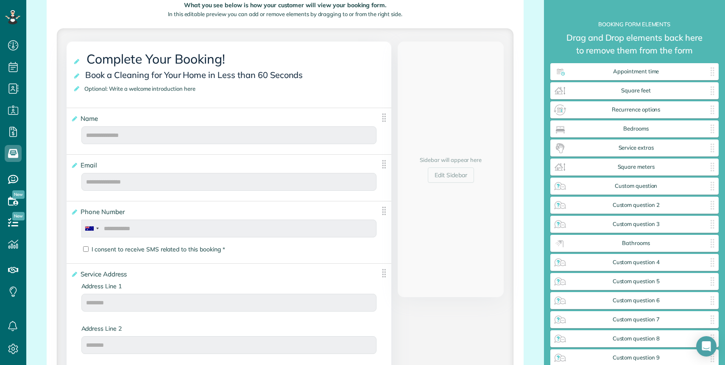
scroll to position [351, 0]
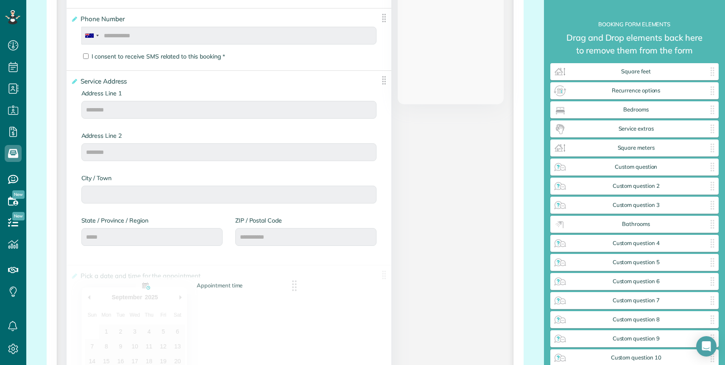
drag, startPoint x: 651, startPoint y: 75, endPoint x: 236, endPoint y: 289, distance: 465.9
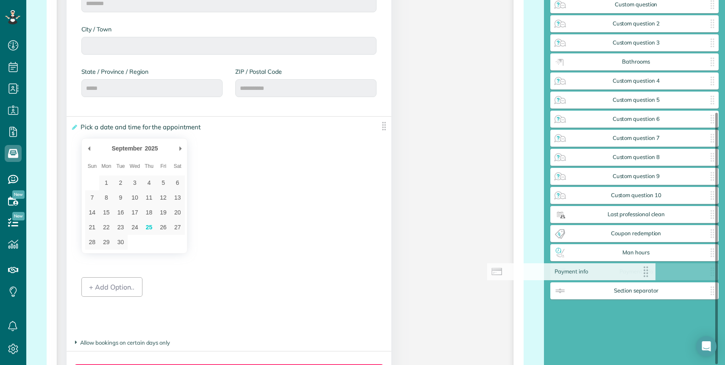
scroll to position [143, 0]
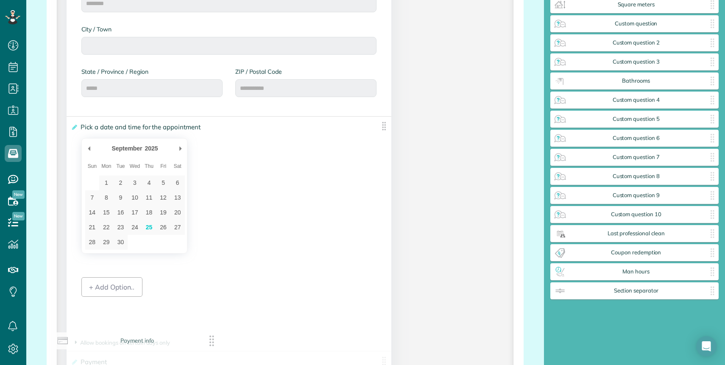
drag, startPoint x: 640, startPoint y: 276, endPoint x: 142, endPoint y: 345, distance: 502.3
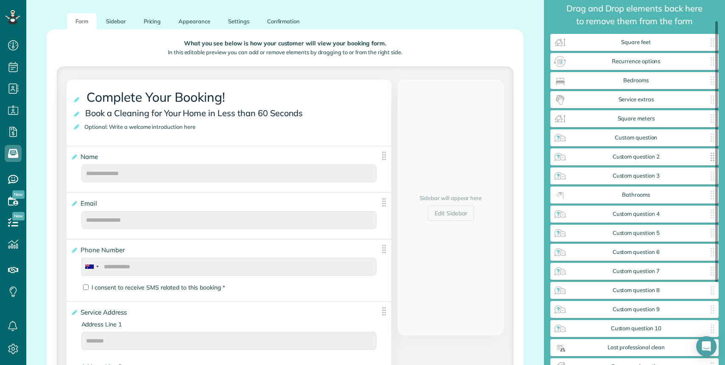
scroll to position [28, 0]
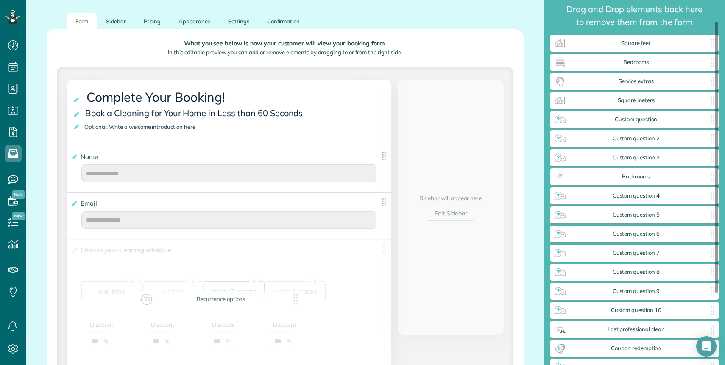
drag, startPoint x: 641, startPoint y: 65, endPoint x: 224, endPoint y: 300, distance: 478.2
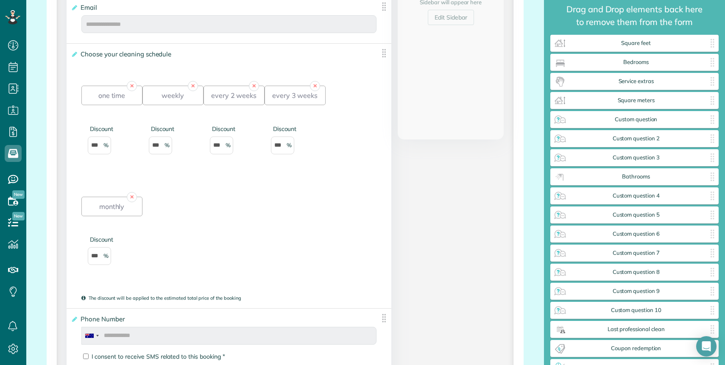
scroll to position [315, 0]
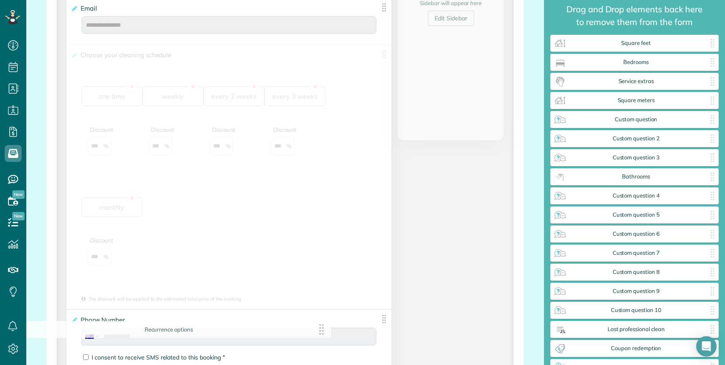
drag, startPoint x: 385, startPoint y: 51, endPoint x: 329, endPoint y: 331, distance: 285.3
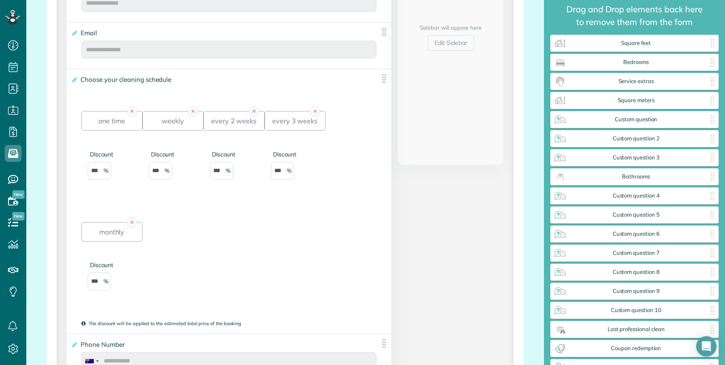
scroll to position [288, 0]
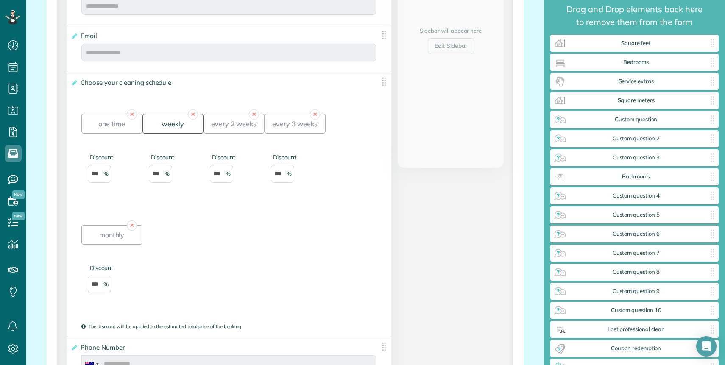
click at [160, 124] on div "weekly" at bounding box center [172, 123] width 61 height 19
click at [204, 125] on div "every 2 weeks" at bounding box center [233, 123] width 61 height 19
click at [123, 129] on div "one time" at bounding box center [111, 123] width 61 height 19
click at [252, 129] on div "every 2 weeks" at bounding box center [233, 123] width 61 height 19
click at [108, 129] on div "one time" at bounding box center [111, 123] width 61 height 19
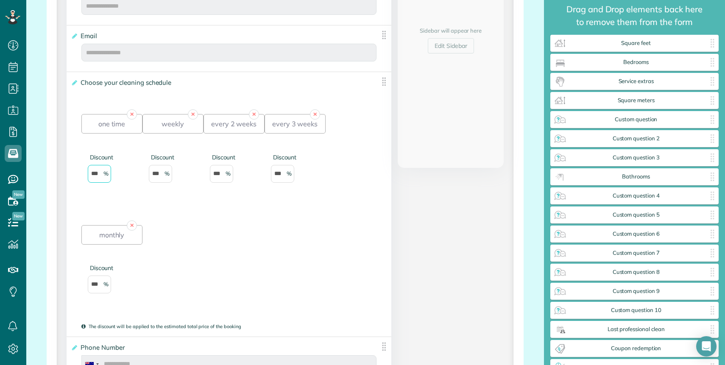
click at [99, 174] on input "***" at bounding box center [99, 174] width 23 height 18
click at [150, 176] on input "***" at bounding box center [160, 174] width 23 height 18
click at [212, 172] on input "***" at bounding box center [221, 174] width 23 height 18
click at [263, 165] on div "Discount ***" at bounding box center [233, 164] width 61 height 38
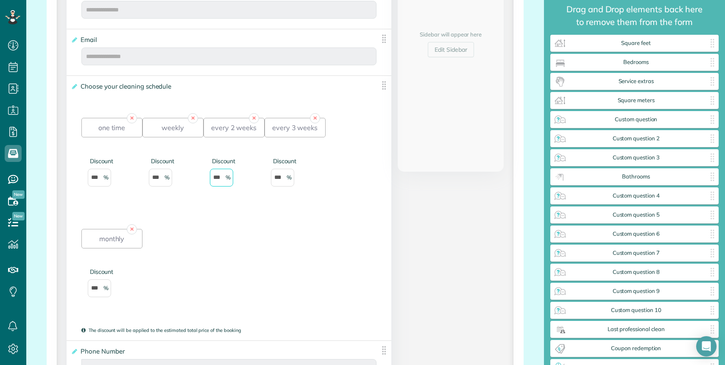
scroll to position [285, 0]
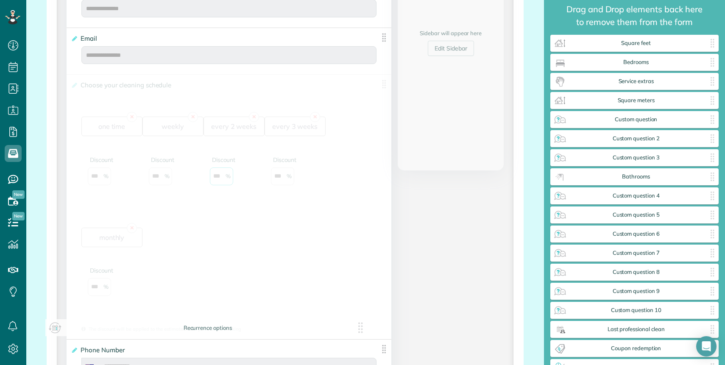
drag, startPoint x: 383, startPoint y: 82, endPoint x: 362, endPoint y: 329, distance: 248.0
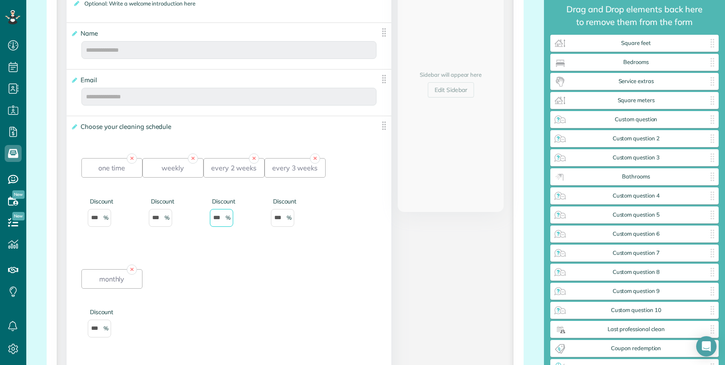
scroll to position [216, 0]
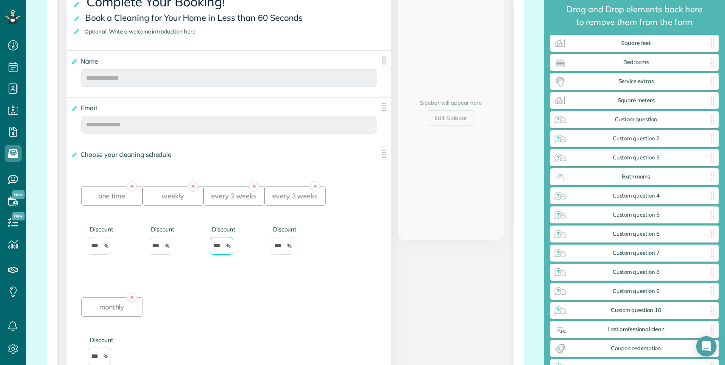
click at [147, 156] on span "Choose your cleaning schedule" at bounding box center [127, 154] width 98 height 12
click at [0, 0] on input "**********" at bounding box center [0, 0] width 0 height 0
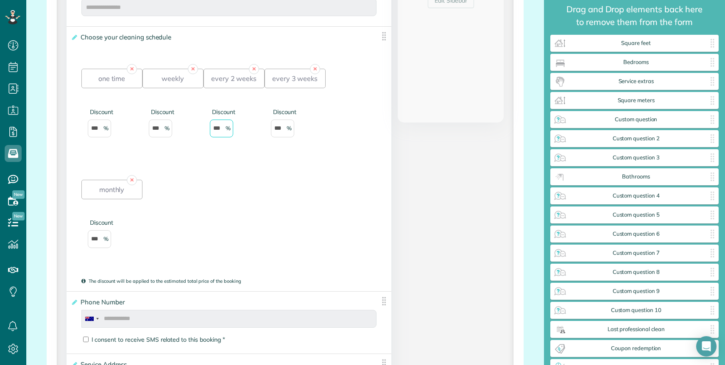
scroll to position [0, 0]
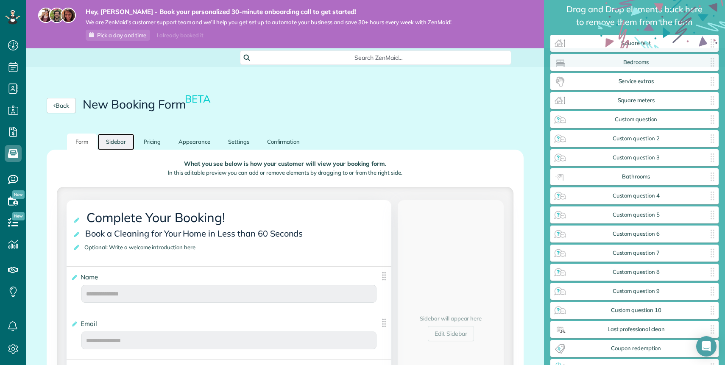
click at [121, 139] on link "Sidebar" at bounding box center [115, 142] width 37 height 17
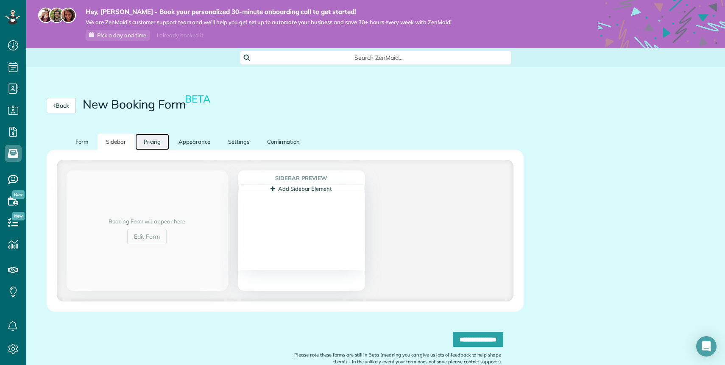
click at [150, 144] on link "Pricing" at bounding box center [152, 142] width 34 height 17
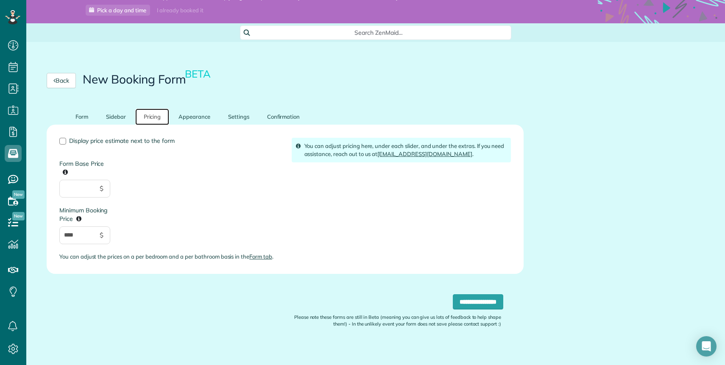
scroll to position [32, 0]
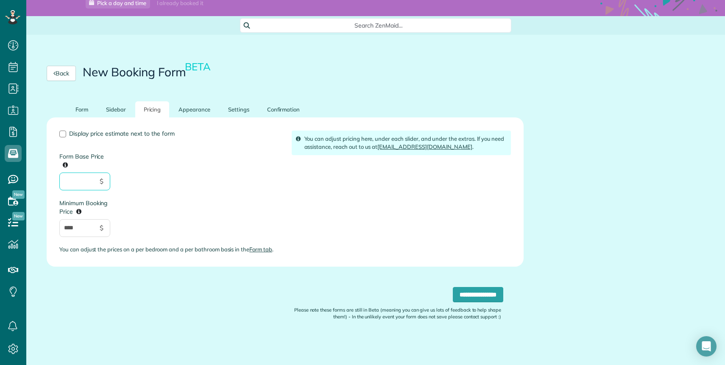
click at [78, 177] on input "Form Base Price" at bounding box center [84, 181] width 51 height 18
click at [196, 113] on link "Appearance" at bounding box center [194, 109] width 49 height 17
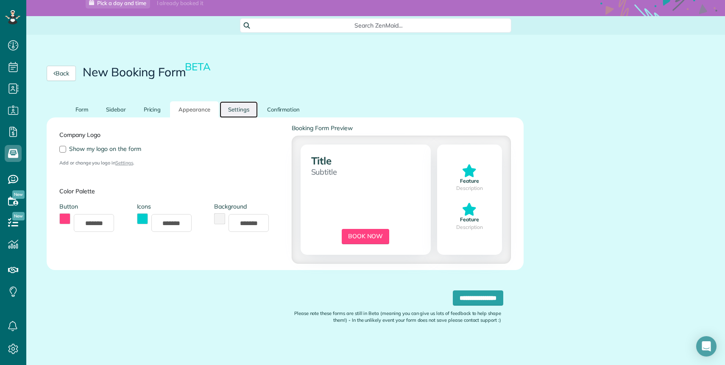
click at [234, 109] on link "Settings" at bounding box center [239, 109] width 38 height 17
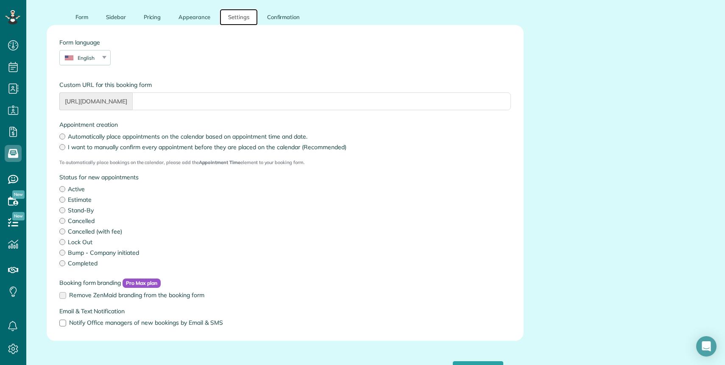
scroll to position [127, 0]
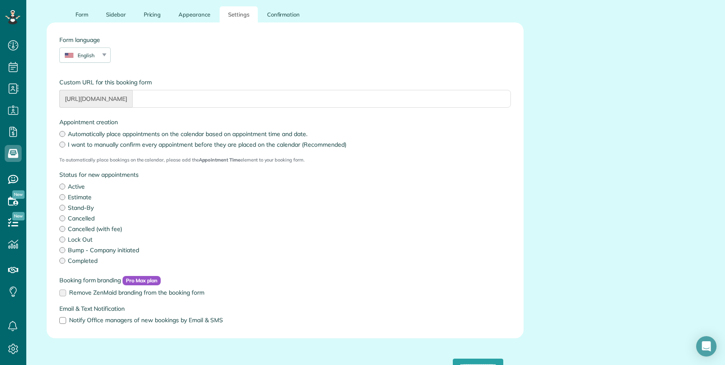
click at [204, 132] on label "Automatically place appointments on the calendar based on appointment time and …" at bounding box center [284, 134] width 451 height 8
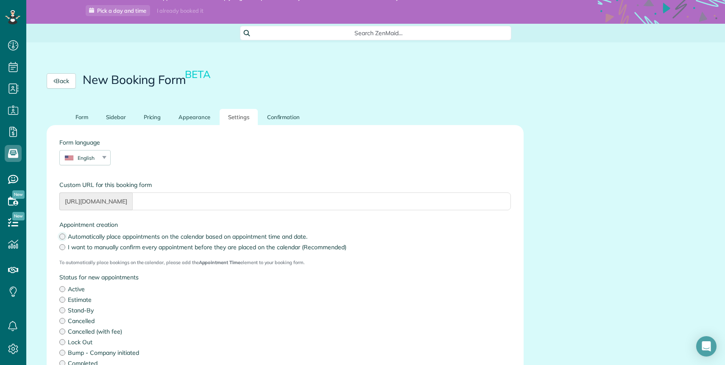
scroll to position [12, 0]
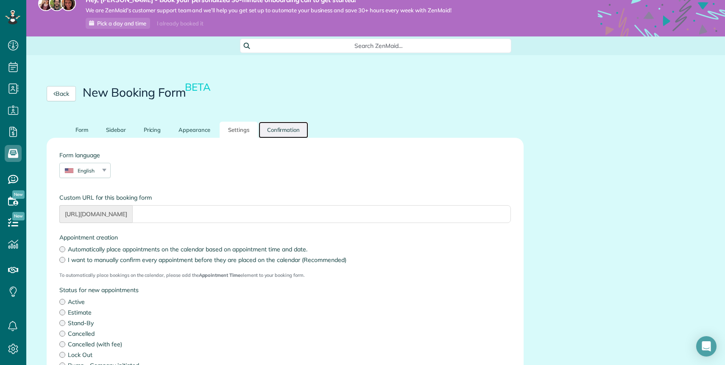
click at [275, 131] on link "Confirmation" at bounding box center [284, 130] width 50 height 17
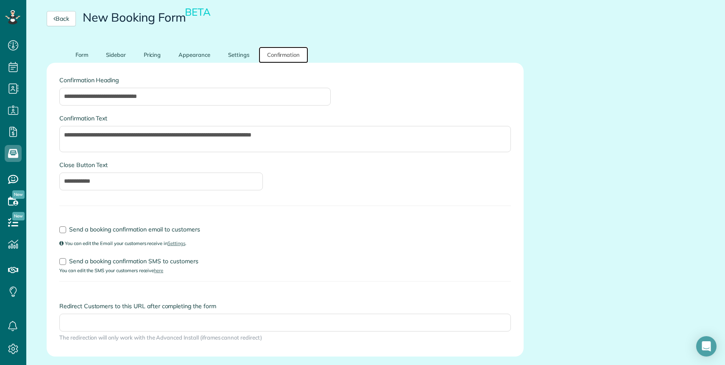
scroll to position [90, 0]
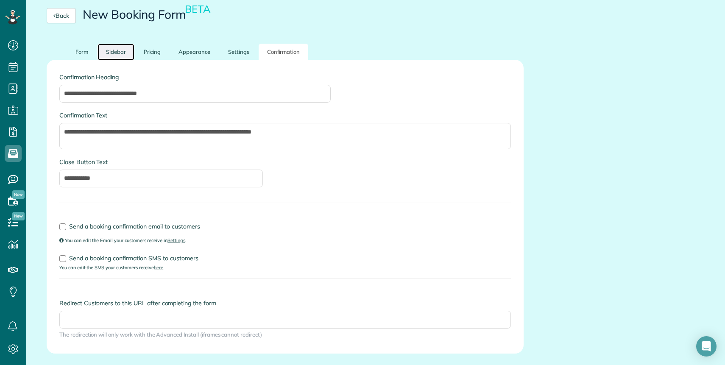
click at [113, 55] on link "Sidebar" at bounding box center [115, 52] width 37 height 17
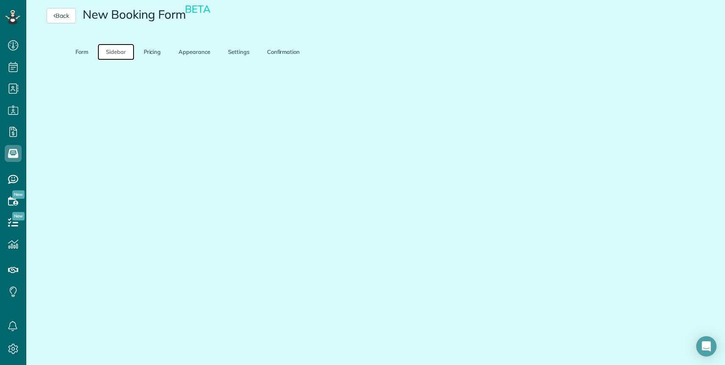
scroll to position [45, 0]
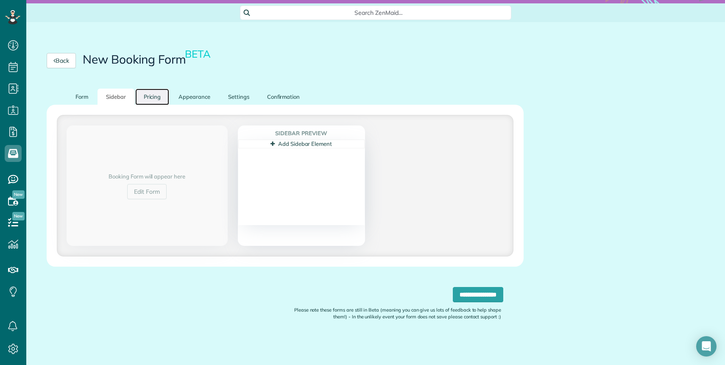
click at [155, 100] on link "Pricing" at bounding box center [152, 97] width 34 height 17
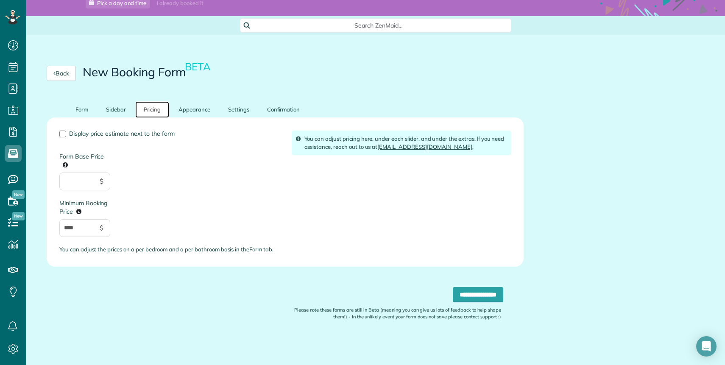
scroll to position [32, 0]
click at [94, 186] on input "Form Base Price" at bounding box center [84, 181] width 51 height 18
click at [92, 226] on input "****" at bounding box center [84, 228] width 51 height 18
click at [327, 146] on div "You can adjust pricing here, under each slider, and under the extras. If you ne…" at bounding box center [402, 143] width 220 height 25
click at [299, 139] on div "You can adjust pricing here, under each slider, and under the extras. If you ne…" at bounding box center [402, 143] width 220 height 25
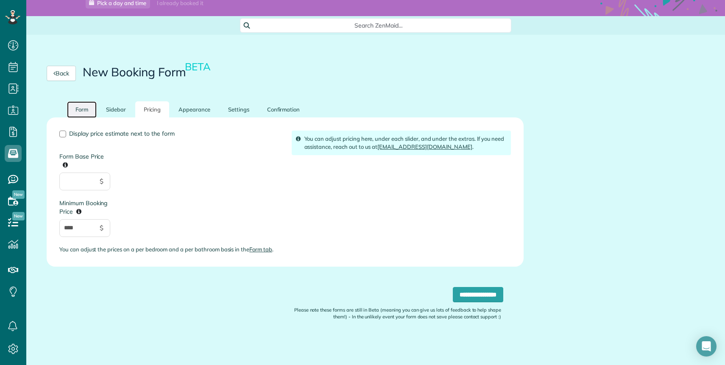
click at [76, 110] on link "Form" at bounding box center [82, 109] width 30 height 17
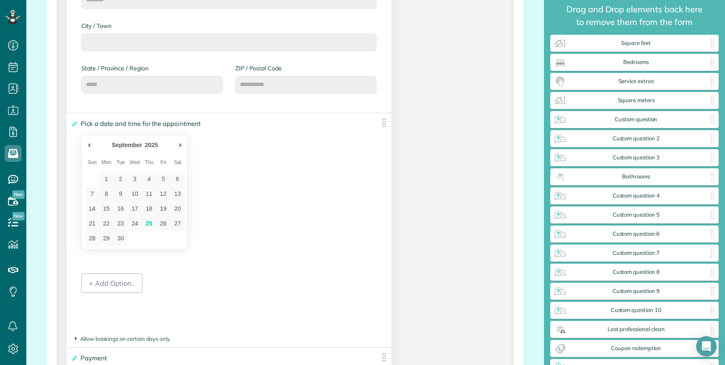
scroll to position [776, 0]
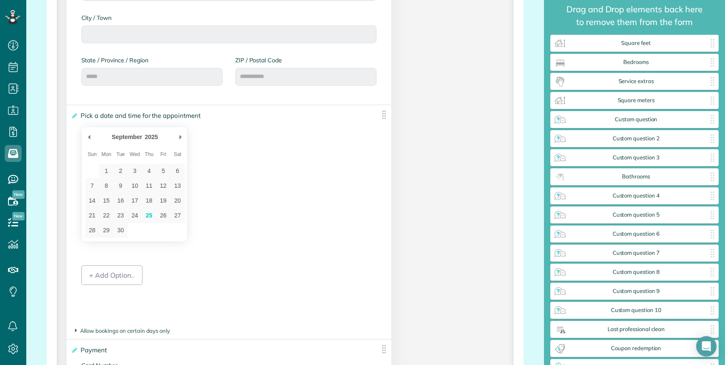
click at [145, 130] on div "September ******* ******** ***** ***** *** **** **** ****** ********* ******* *…" at bounding box center [134, 184] width 106 height 115
click at [136, 150] on th "Wed" at bounding box center [135, 154] width 14 height 18
type div "2025-09-25"
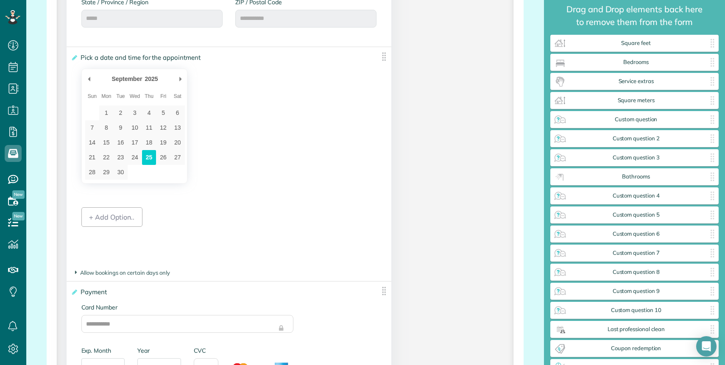
scroll to position [823, 0]
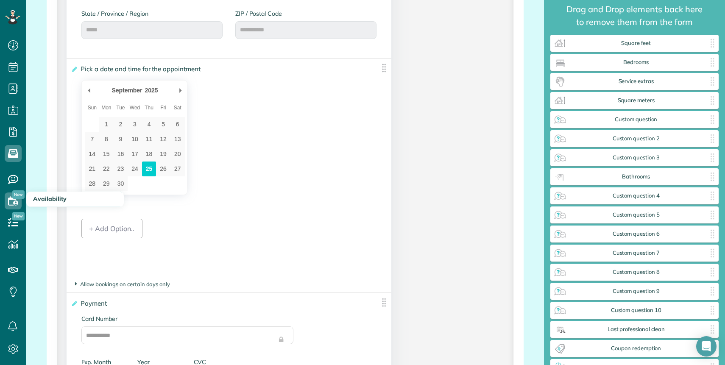
click at [36, 200] on span "Availability" at bounding box center [49, 199] width 33 height 8
click at [11, 202] on icon at bounding box center [13, 200] width 17 height 17
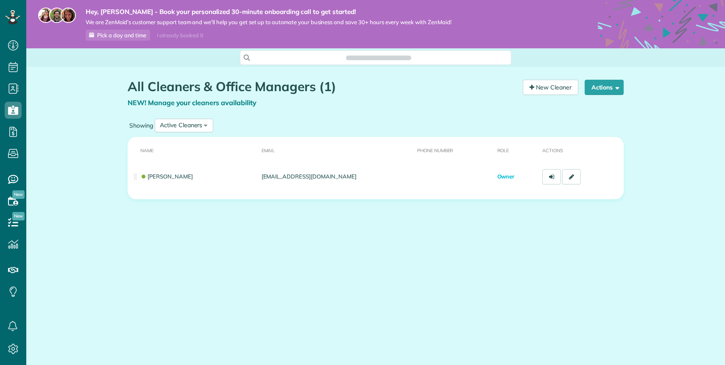
scroll to position [4, 4]
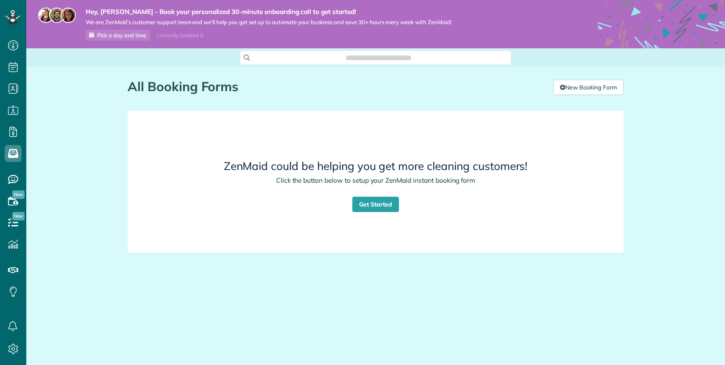
scroll to position [4, 4]
click at [378, 207] on link "Get Started" at bounding box center [375, 204] width 47 height 15
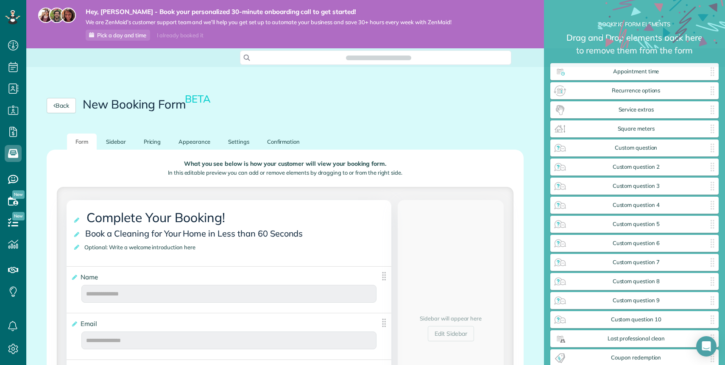
scroll to position [4, 0]
click at [279, 142] on link "Confirmation" at bounding box center [284, 142] width 50 height 17
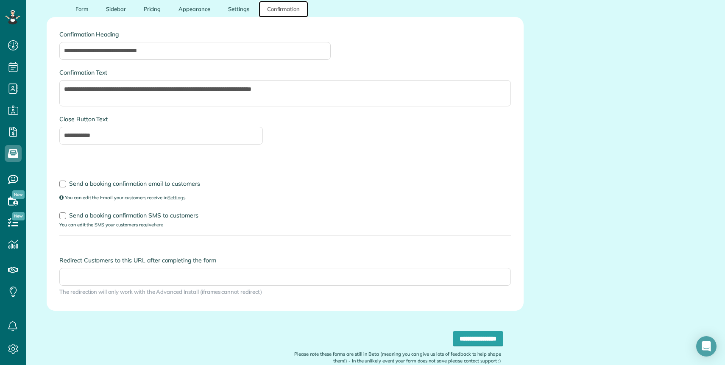
scroll to position [135, 0]
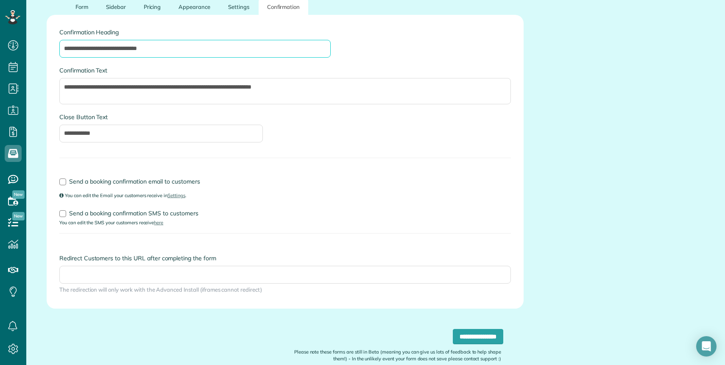
drag, startPoint x: 111, startPoint y: 49, endPoint x: 89, endPoint y: 48, distance: 21.2
click at [89, 48] on input "**********" at bounding box center [194, 49] width 271 height 18
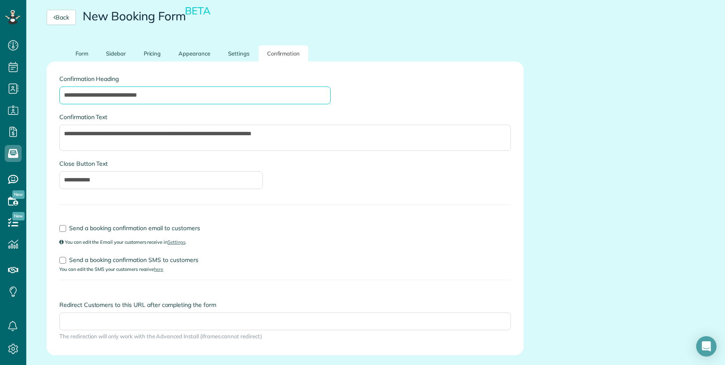
scroll to position [76, 0]
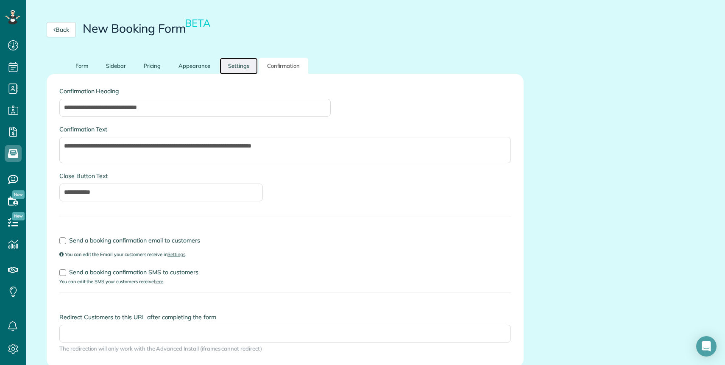
click at [236, 67] on link "Settings" at bounding box center [239, 66] width 38 height 17
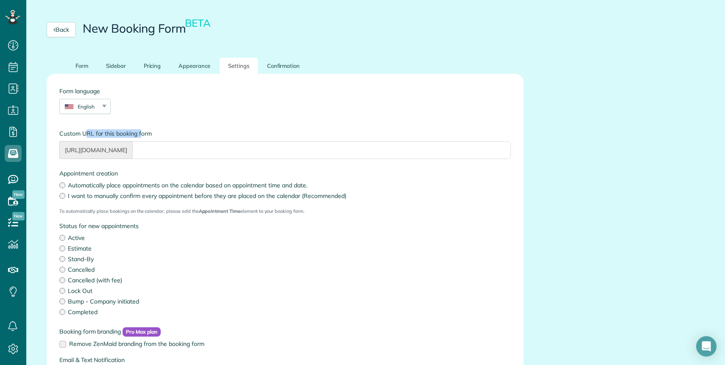
drag, startPoint x: 84, startPoint y: 137, endPoint x: 140, endPoint y: 137, distance: 55.9
click at [140, 137] on label "Custom URL for this booking form" at bounding box center [284, 133] width 451 height 8
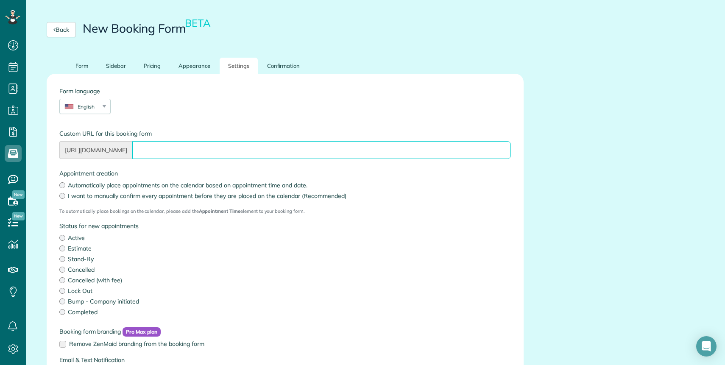
drag, startPoint x: 161, startPoint y: 147, endPoint x: 88, endPoint y: 146, distance: 72.5
click at [91, 146] on div "[URL][DOMAIN_NAME]" at bounding box center [284, 150] width 451 height 18
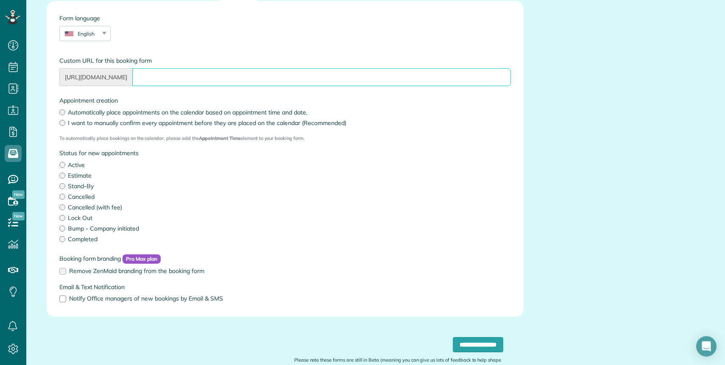
scroll to position [156, 0]
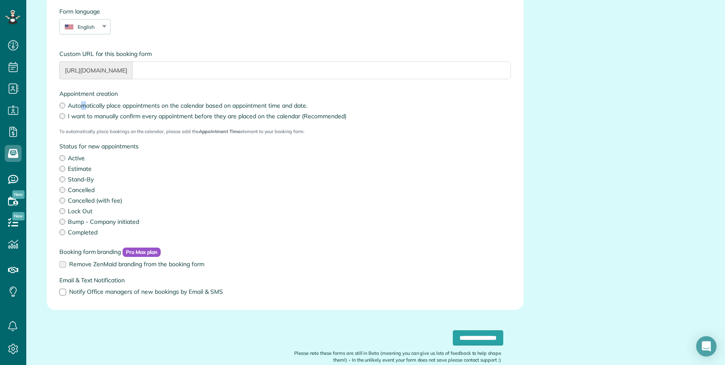
click at [83, 106] on label "Automatically place appointments on the calendar based on appointment time and …" at bounding box center [284, 105] width 451 height 8
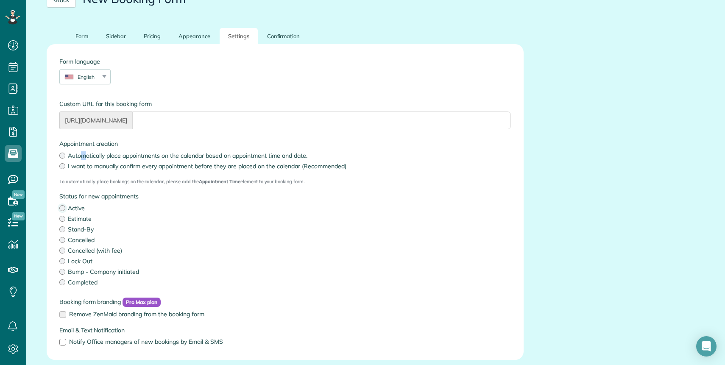
scroll to position [95, 0]
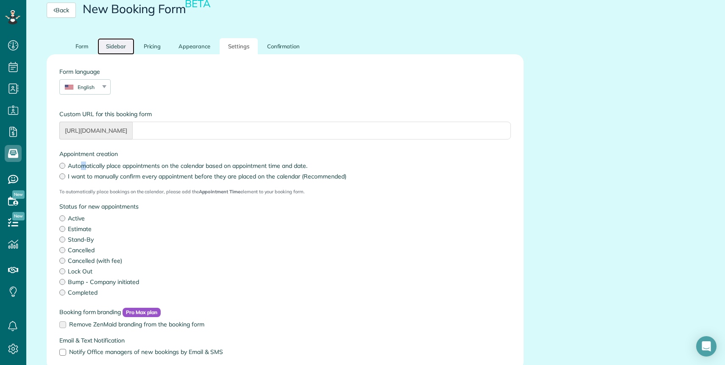
click at [119, 45] on link "Sidebar" at bounding box center [115, 46] width 37 height 17
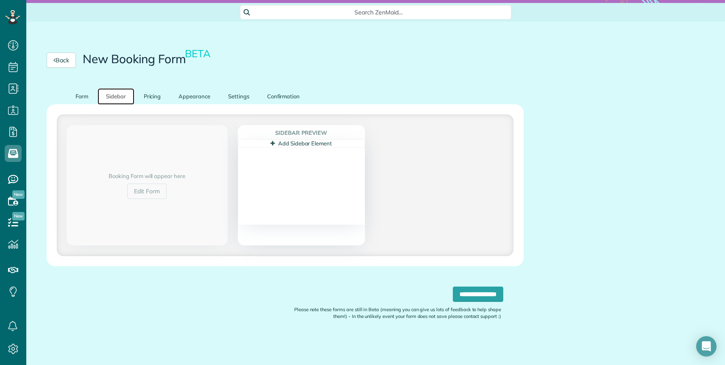
scroll to position [45, 0]
click at [153, 95] on link "Pricing" at bounding box center [152, 97] width 34 height 17
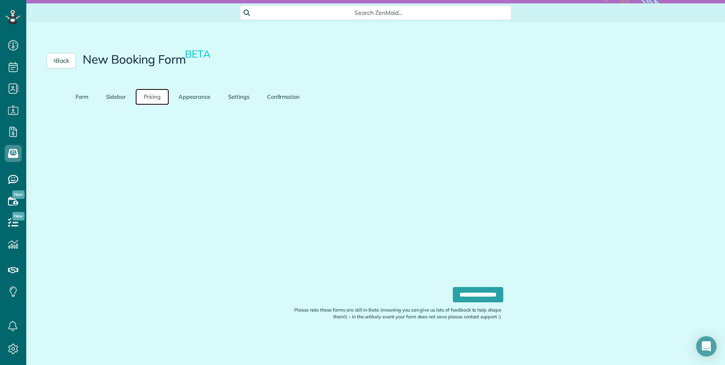
scroll to position [32, 0]
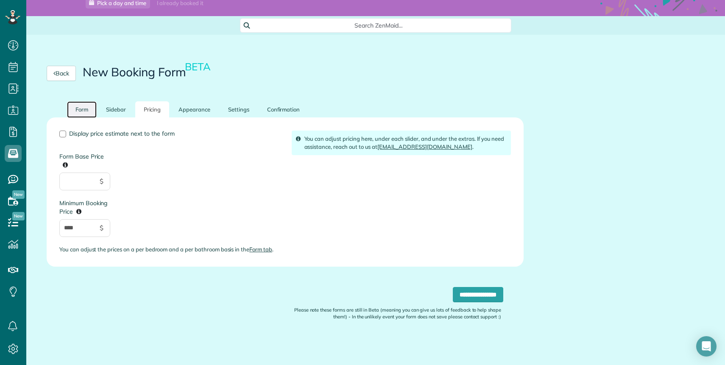
click at [89, 111] on link "Form" at bounding box center [82, 109] width 30 height 17
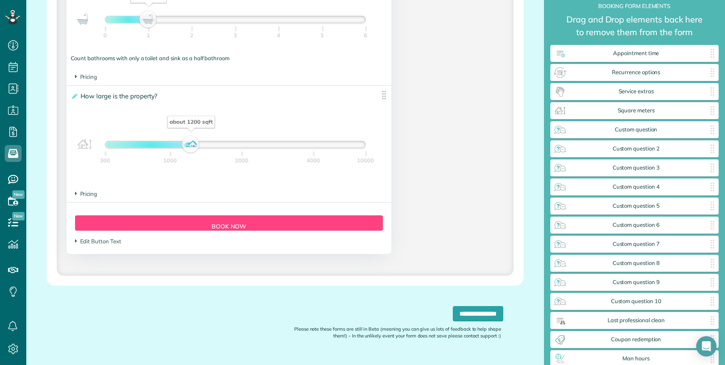
scroll to position [795, 0]
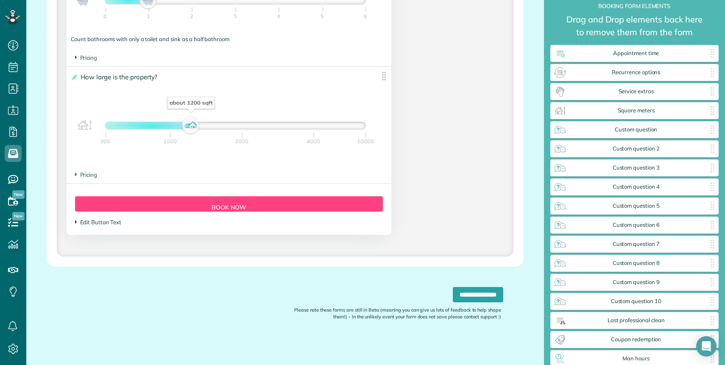
click at [111, 223] on span "Edit Button Text" at bounding box center [98, 222] width 46 height 7
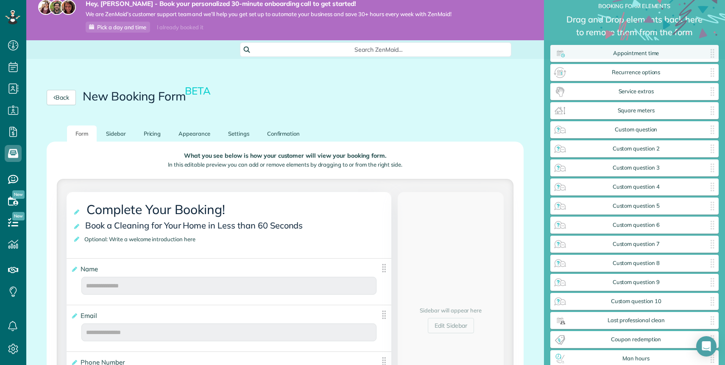
scroll to position [0, 0]
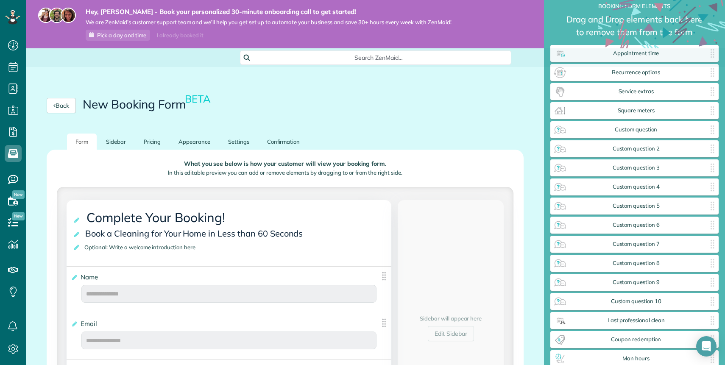
click at [229, 102] on div "Back New Booking Form BETA" at bounding box center [285, 105] width 477 height 15
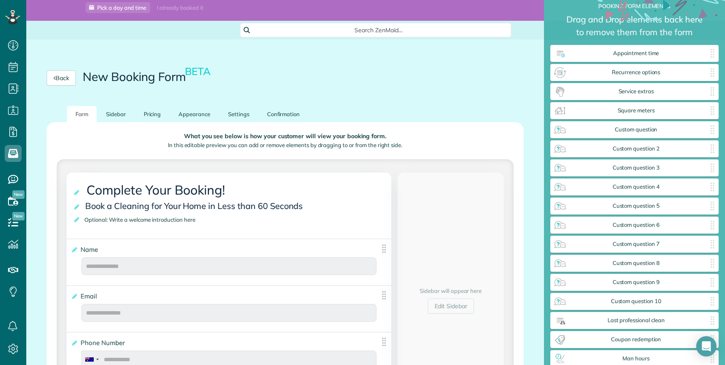
scroll to position [74, 0]
